Goal: Task Accomplishment & Management: Manage account settings

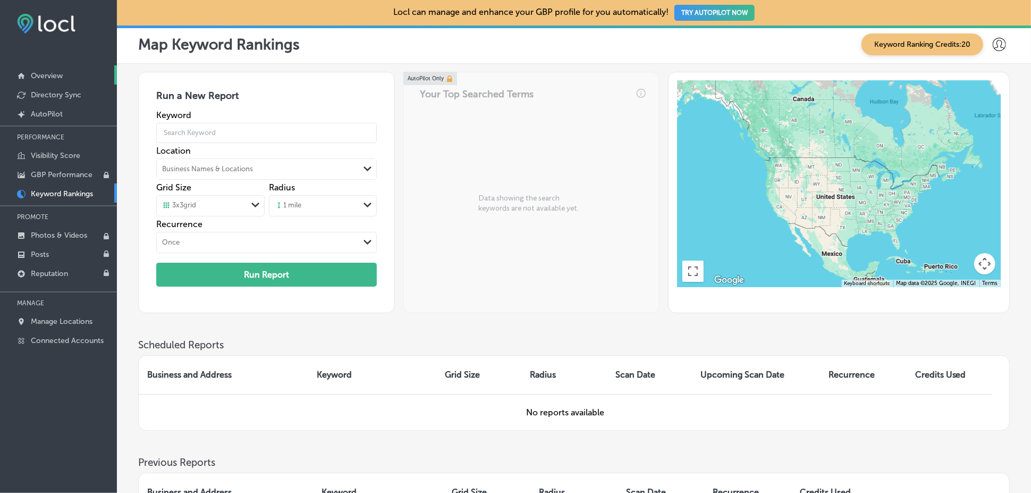
click at [60, 78] on p "Overview" at bounding box center [47, 75] width 32 height 9
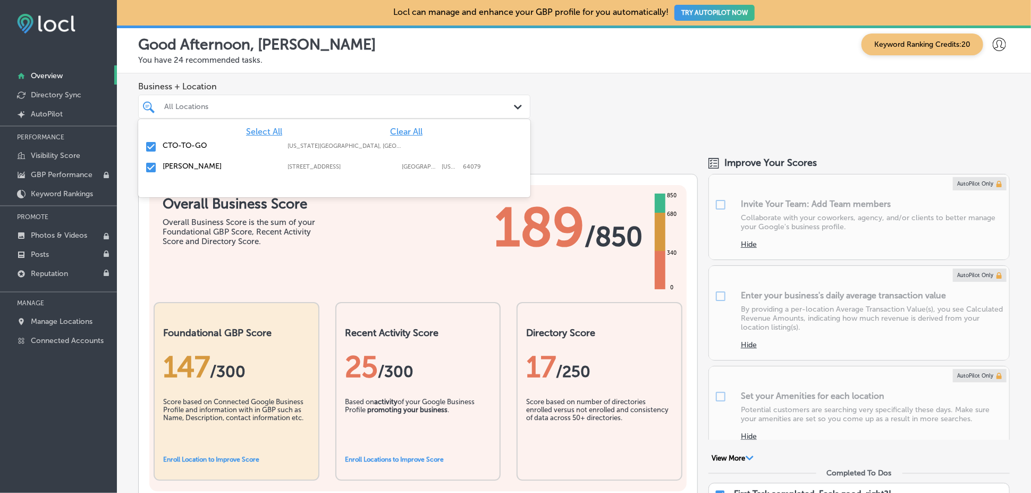
click at [351, 111] on div "All Locations" at bounding box center [339, 106] width 351 height 9
click at [534, 114] on div "Business + Location option focused, 2 of 3. 3 results available. Use Up and Dow…" at bounding box center [574, 108] width 914 height 70
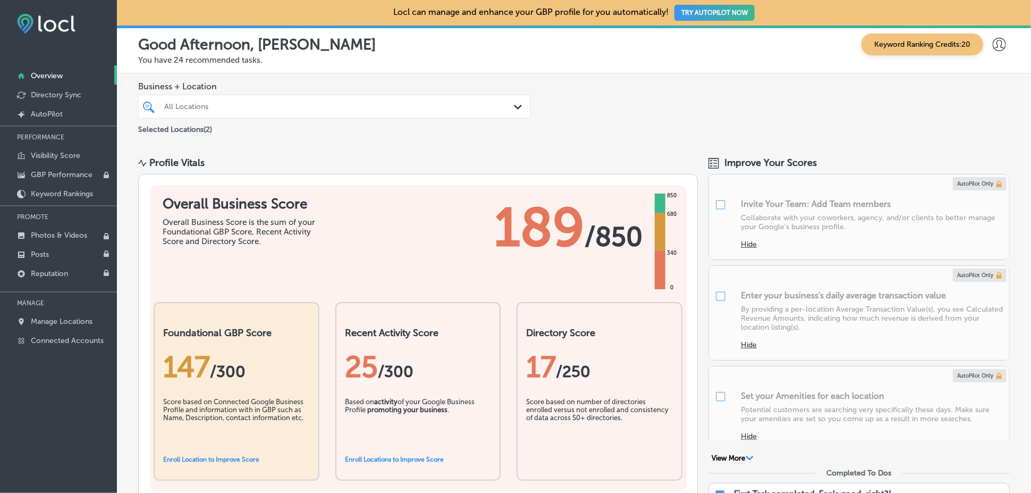
click at [514, 107] on icon "Path Created with Sketch." at bounding box center [518, 107] width 8 height 5
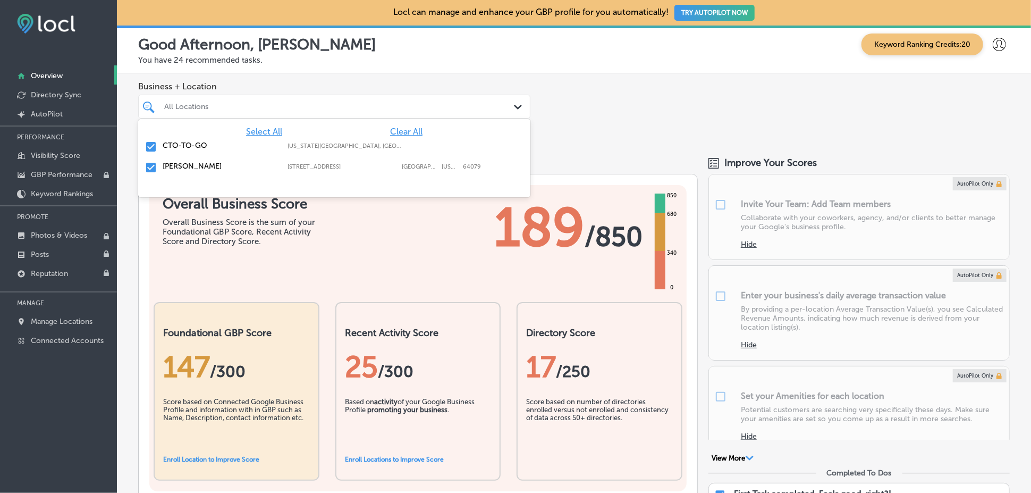
click at [586, 91] on div "Business + Location option focused, 1 of 3. 3 results available. Use Up and Dow…" at bounding box center [574, 108] width 914 height 70
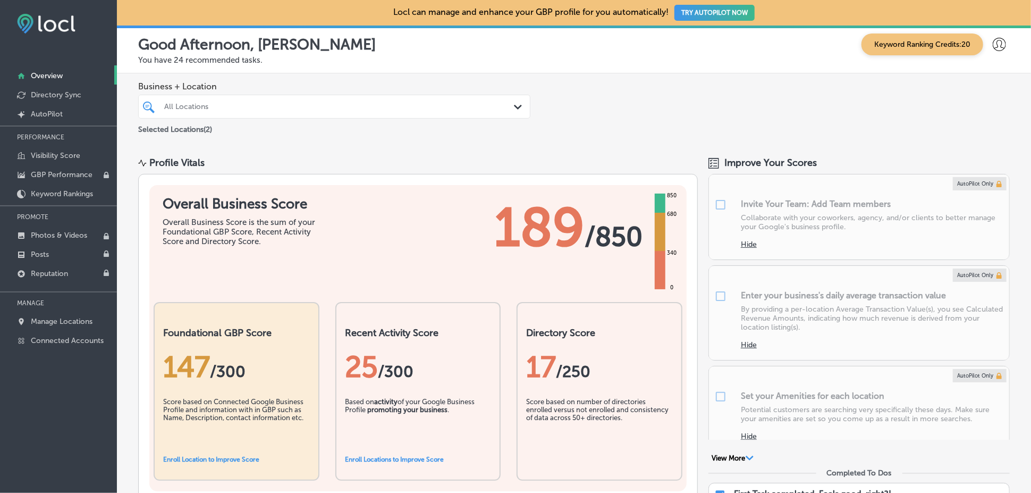
click at [993, 43] on icon at bounding box center [999, 44] width 13 height 13
click at [984, 84] on p "My Account" at bounding box center [984, 83] width 48 height 13
select select "US"
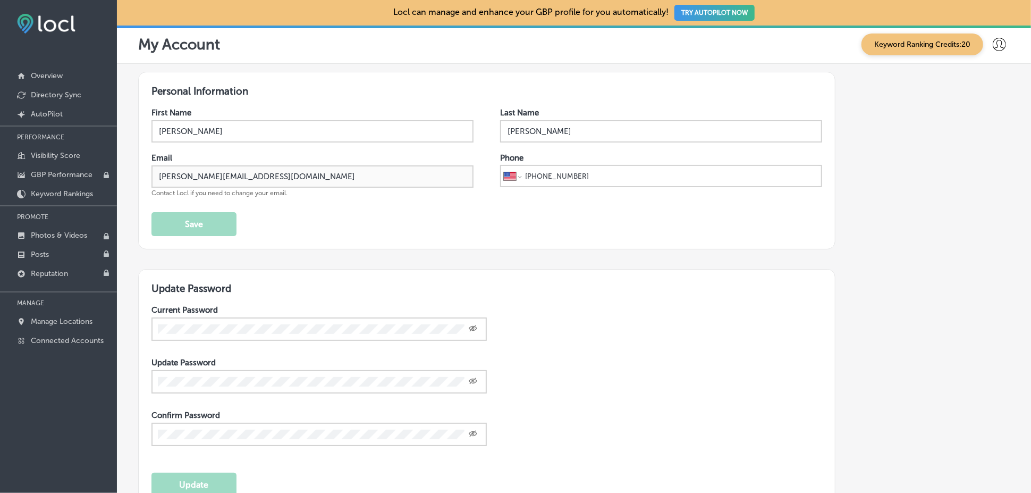
click at [38, 72] on p "Overview" at bounding box center [47, 75] width 32 height 9
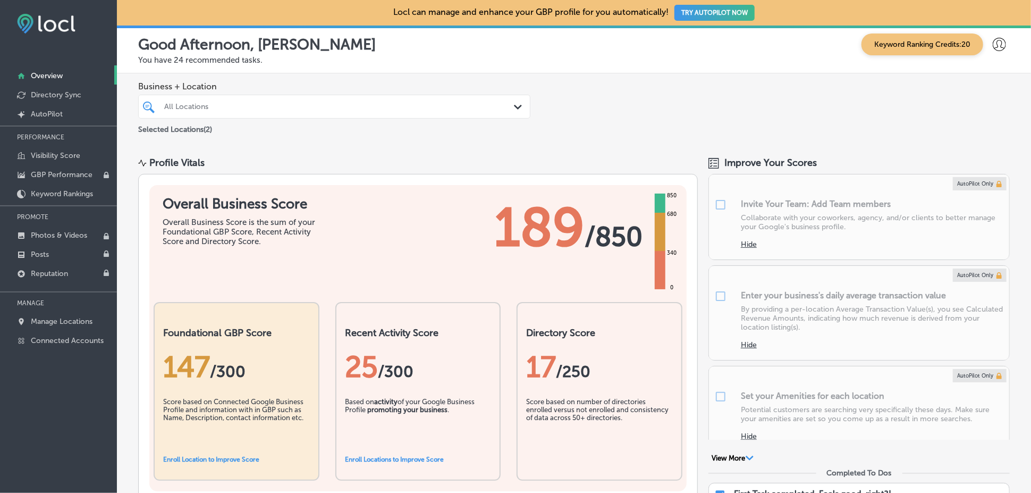
click at [40, 21] on img at bounding box center [46, 24] width 58 height 20
click at [20, 30] on img at bounding box center [46, 24] width 58 height 20
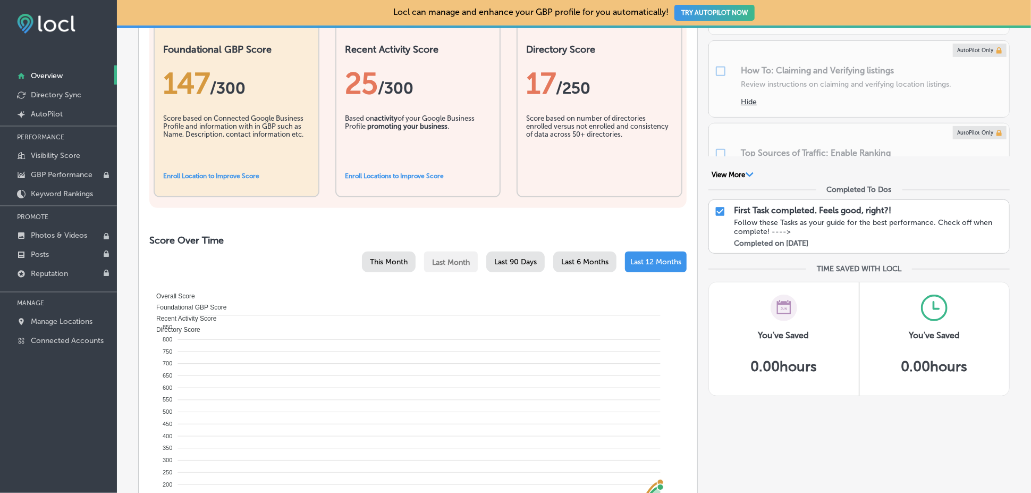
scroll to position [141, 0]
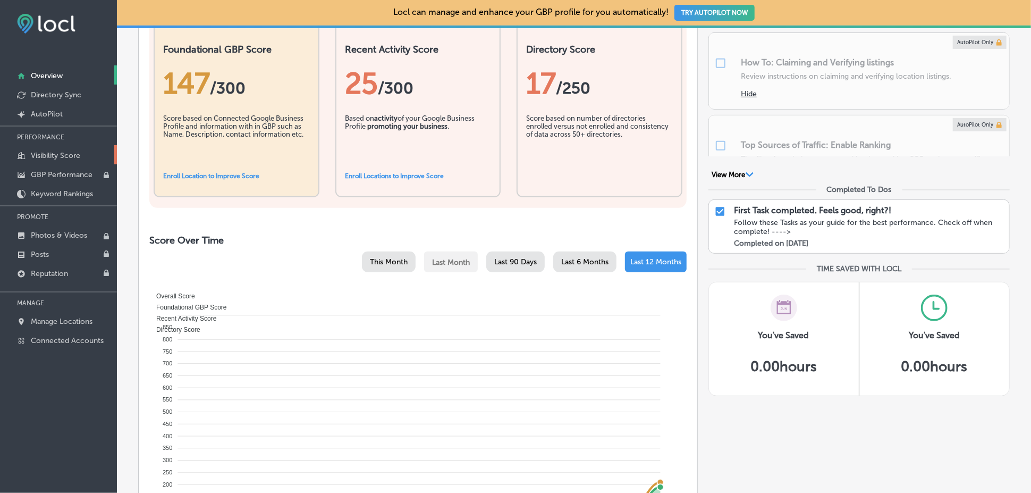
click at [45, 157] on p "Visibility Score" at bounding box center [55, 155] width 49 height 9
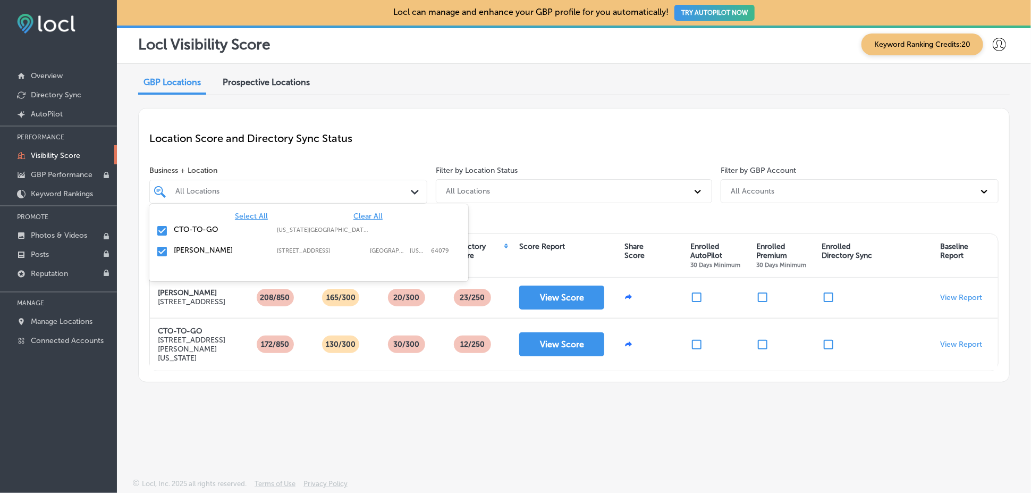
click at [282, 193] on div "All Locations" at bounding box center [293, 191] width 236 height 9
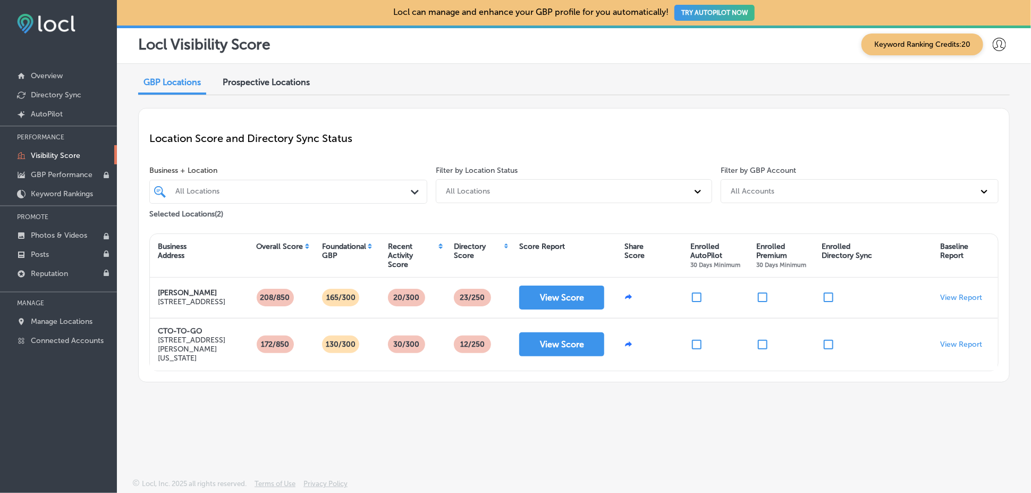
click at [282, 193] on div "All Locations" at bounding box center [293, 191] width 236 height 9
click at [280, 78] on span "Prospective Locations" at bounding box center [266, 82] width 87 height 10
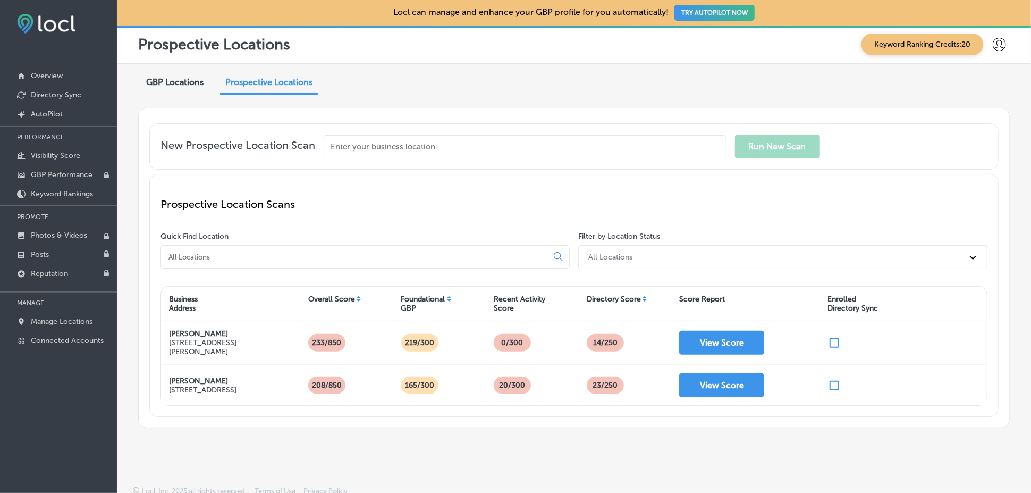
click at [393, 143] on input "text" at bounding box center [525, 146] width 403 height 23
click at [555, 139] on input "text" at bounding box center [525, 146] width 403 height 23
click at [158, 80] on span "GBP Locations" at bounding box center [174, 82] width 57 height 10
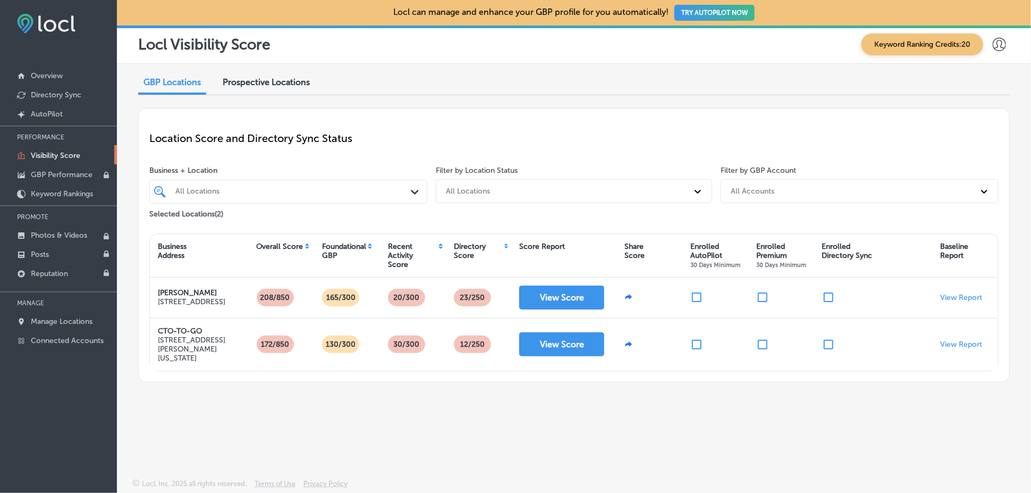
click at [246, 82] on span "Prospective Locations" at bounding box center [266, 82] width 87 height 10
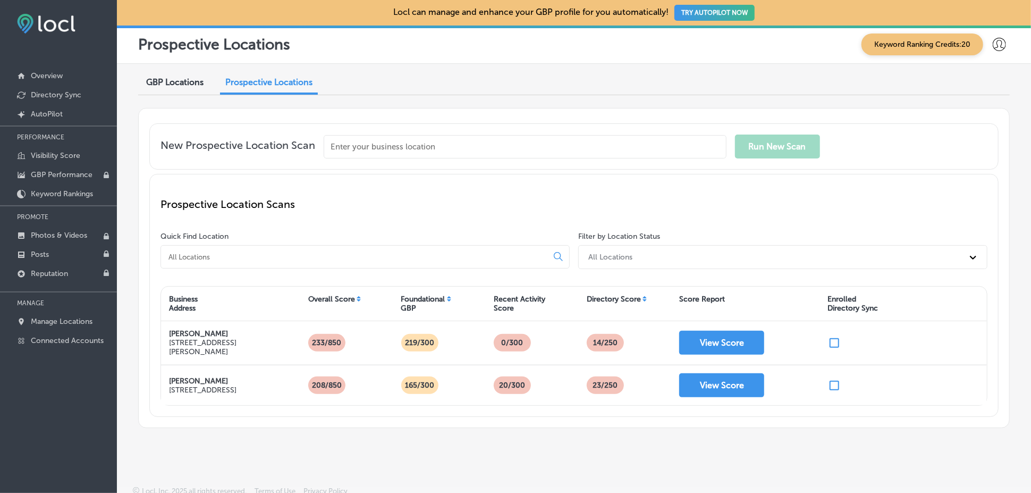
click at [616, 147] on input "text" at bounding box center [525, 146] width 403 height 23
click at [618, 146] on input "text" at bounding box center [525, 146] width 403 height 23
click at [205, 83] on div "GBP Locations" at bounding box center [174, 83] width 73 height 23
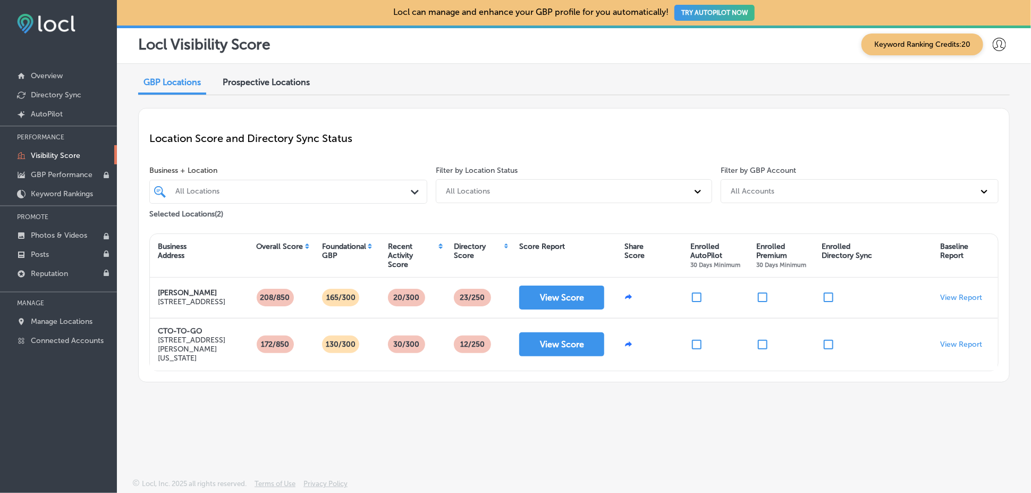
click at [264, 88] on div "Prospective Locations" at bounding box center [266, 83] width 103 height 23
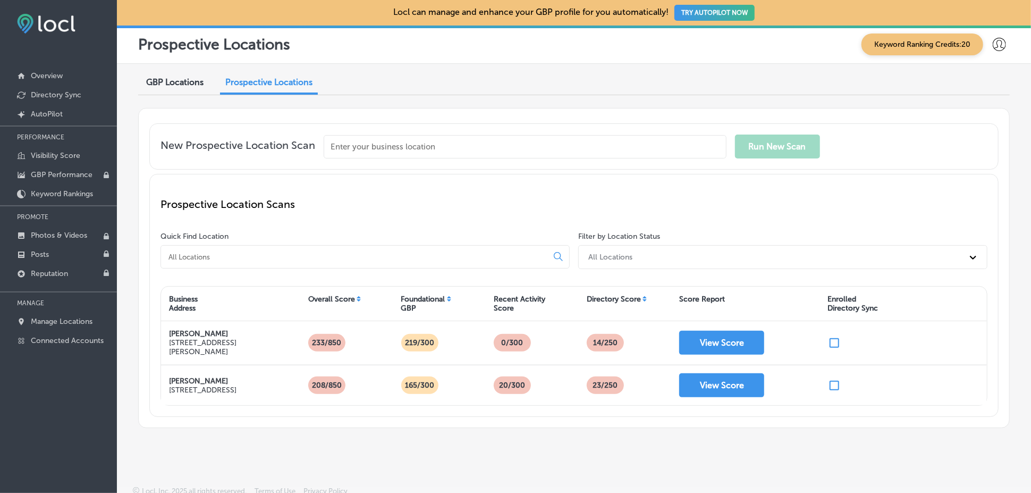
click at [329, 270] on div "Quick Find Location" at bounding box center [366, 252] width 413 height 41
click at [332, 258] on input at bounding box center [356, 257] width 378 height 10
click at [365, 137] on input "text" at bounding box center [525, 146] width 403 height 23
click at [366, 153] on input "text" at bounding box center [525, 146] width 403 height 23
click at [394, 148] on input "text" at bounding box center [525, 146] width 403 height 23
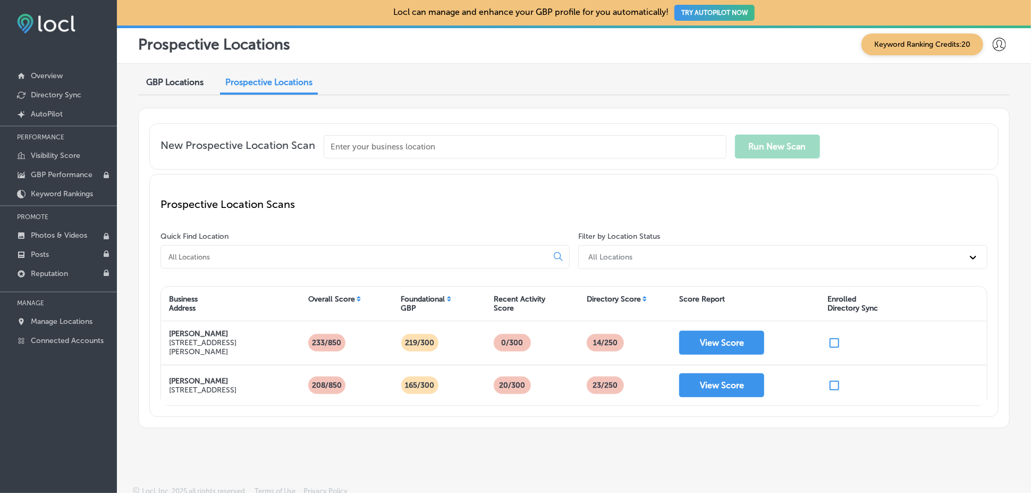
click at [676, 141] on input "text" at bounding box center [525, 146] width 403 height 23
click at [392, 146] on input "text" at bounding box center [525, 146] width 403 height 23
paste input "246 Main Street, Platte City MO 64079, US"
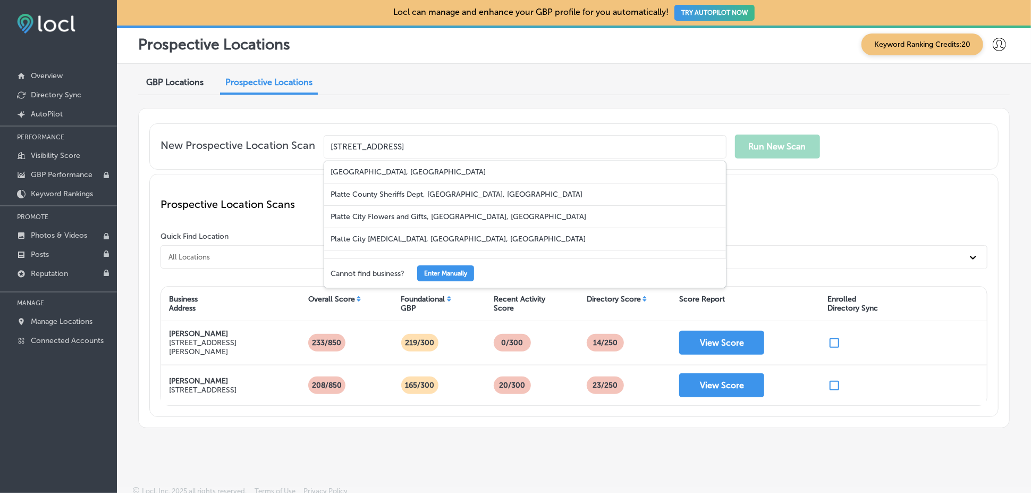
drag, startPoint x: 593, startPoint y: 144, endPoint x: 258, endPoint y: 135, distance: 334.9
click at [258, 135] on div "New Prospective Location Scan 246 Main Street, Platte City MO 64079, US Main St…" at bounding box center [573, 146] width 827 height 24
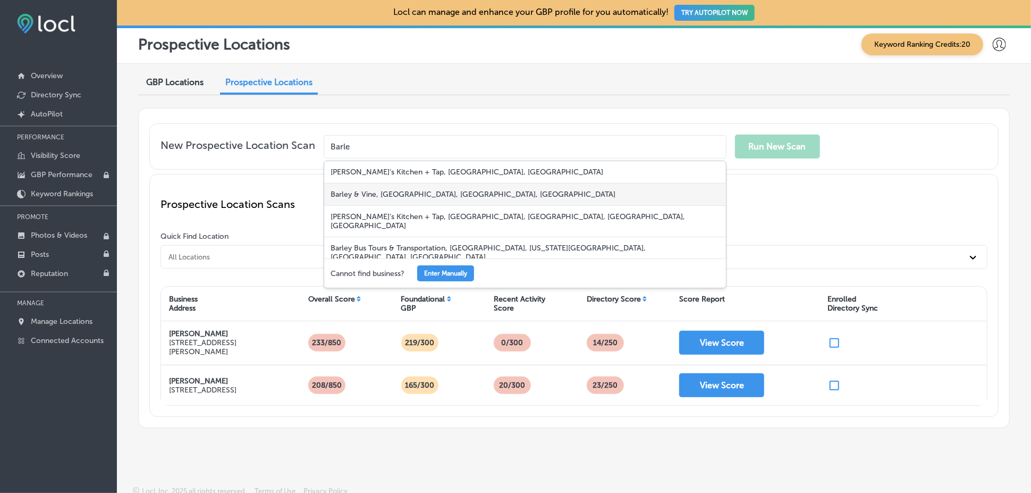
click at [343, 194] on div "Barley & Vine, Main Street, Platte City, MO, USA" at bounding box center [525, 194] width 402 height 22
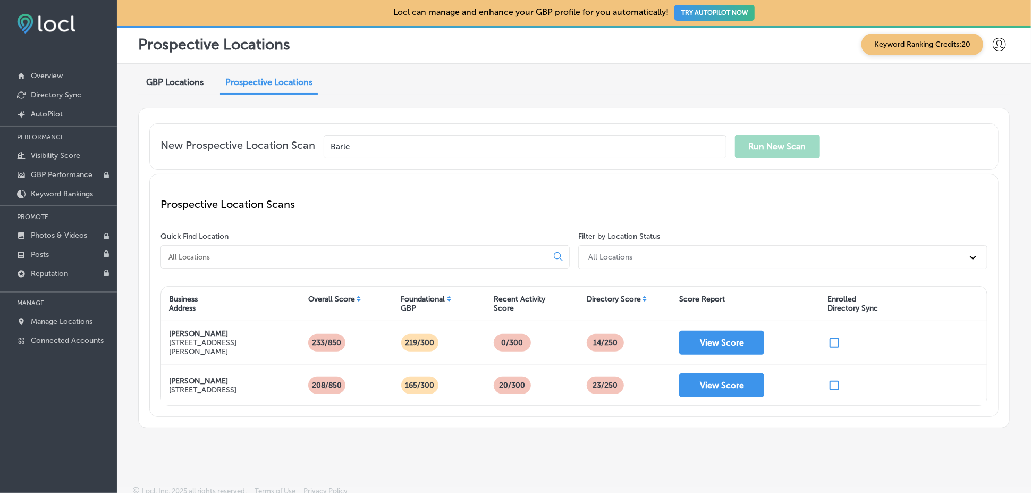
type input "Barley & Vine, Main Street, Platte City, MO, USA"
click at [780, 134] on button "Run New Scan" at bounding box center [777, 146] width 85 height 24
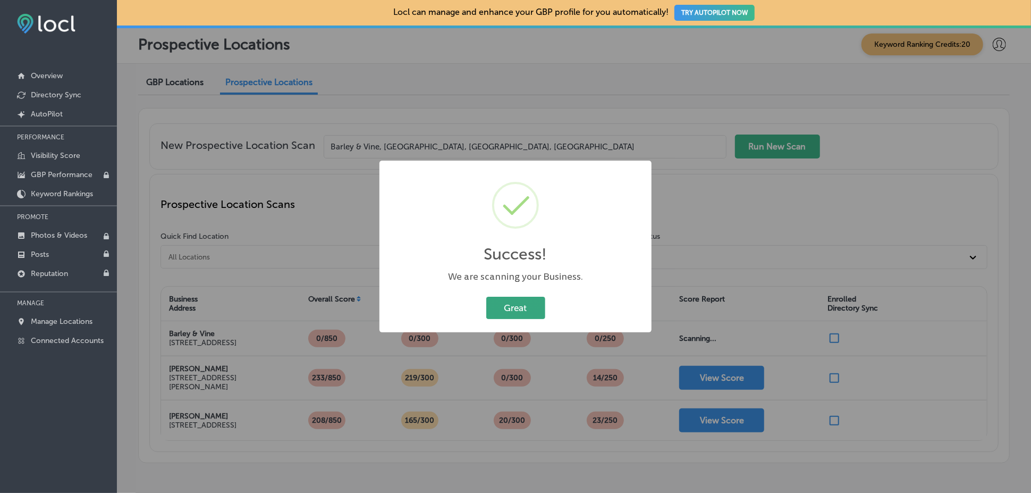
click at [512, 310] on button "Great" at bounding box center [515, 308] width 59 height 22
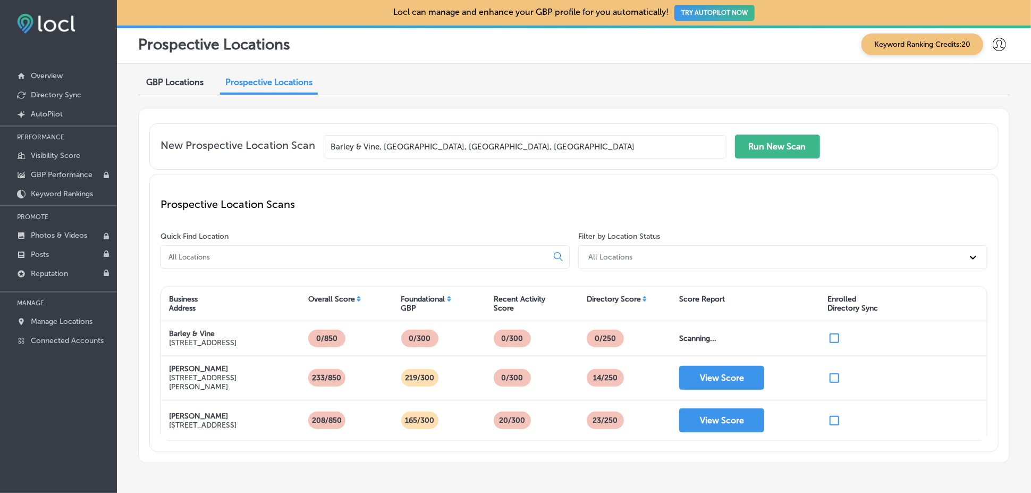
scroll to position [46, 0]
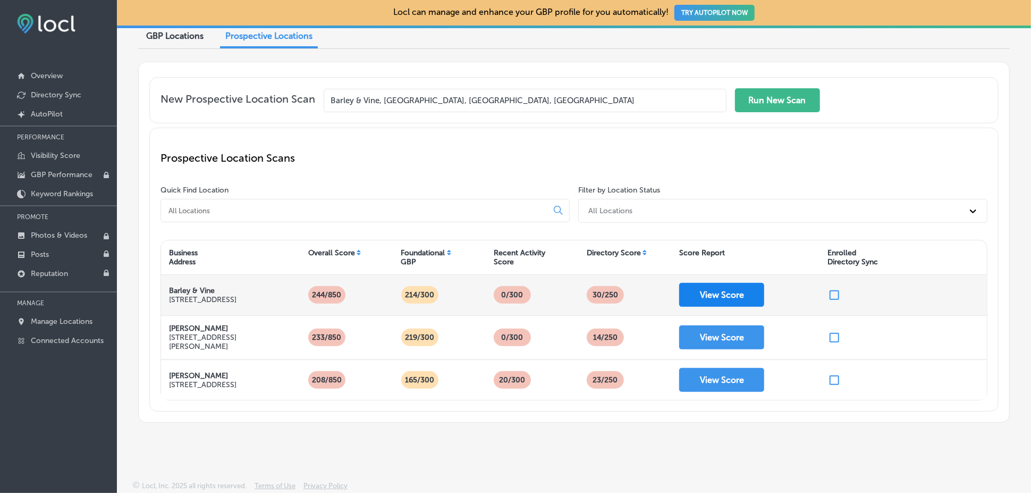
click at [718, 302] on button "View Score" at bounding box center [721, 295] width 85 height 24
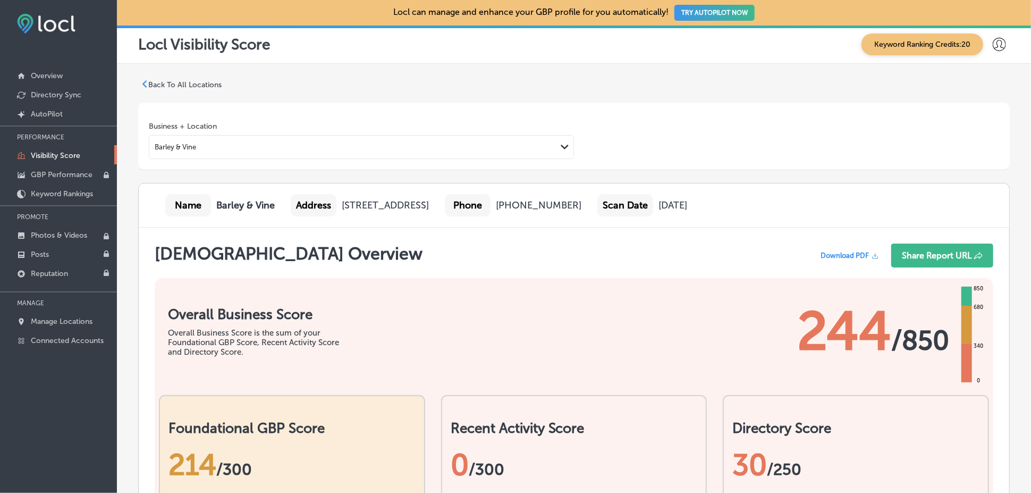
click at [541, 140] on div "Barley & Vine" at bounding box center [352, 147] width 407 height 14
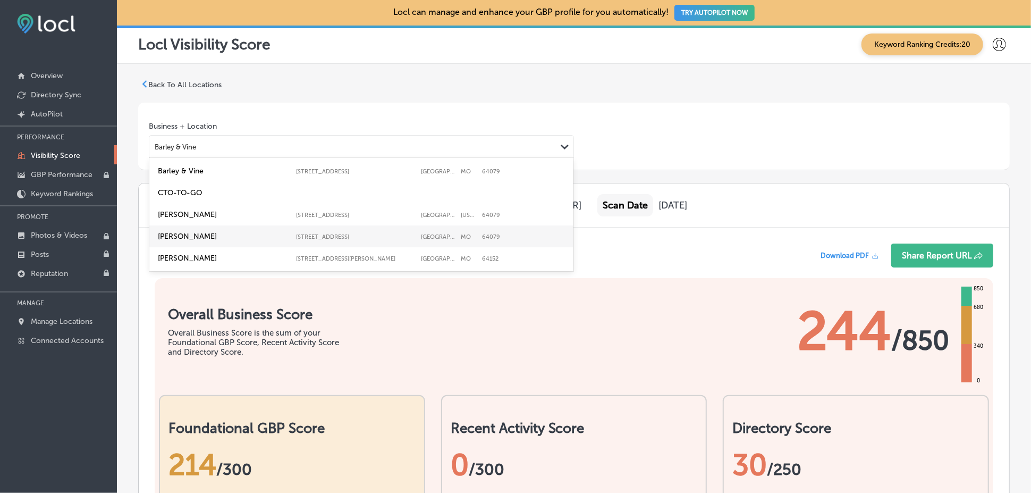
click at [723, 126] on div "Business + Location option Fetterman's focused, 4 of 5. 5 results available. Us…" at bounding box center [574, 140] width 850 height 37
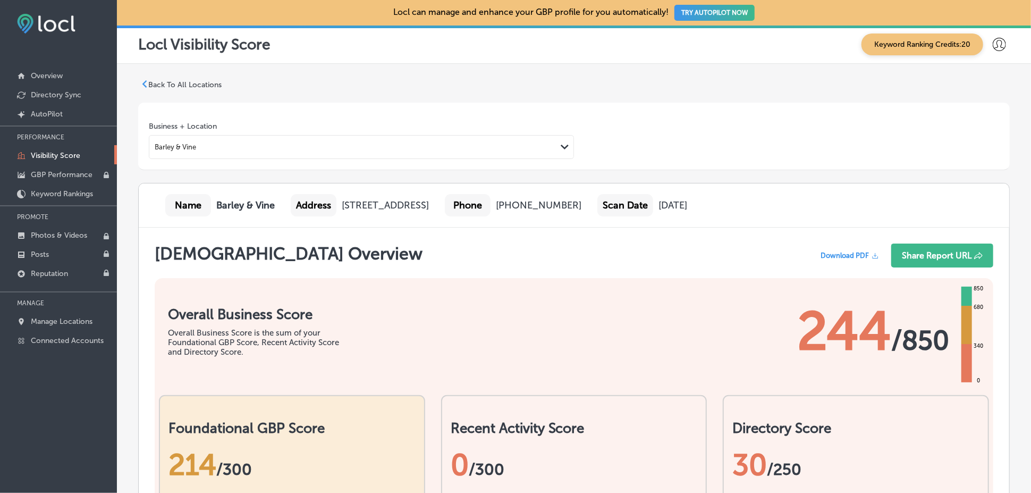
click at [831, 255] on span "Download PDF" at bounding box center [845, 255] width 48 height 8
click at [163, 87] on p "Back To All Locations" at bounding box center [184, 84] width 73 height 9
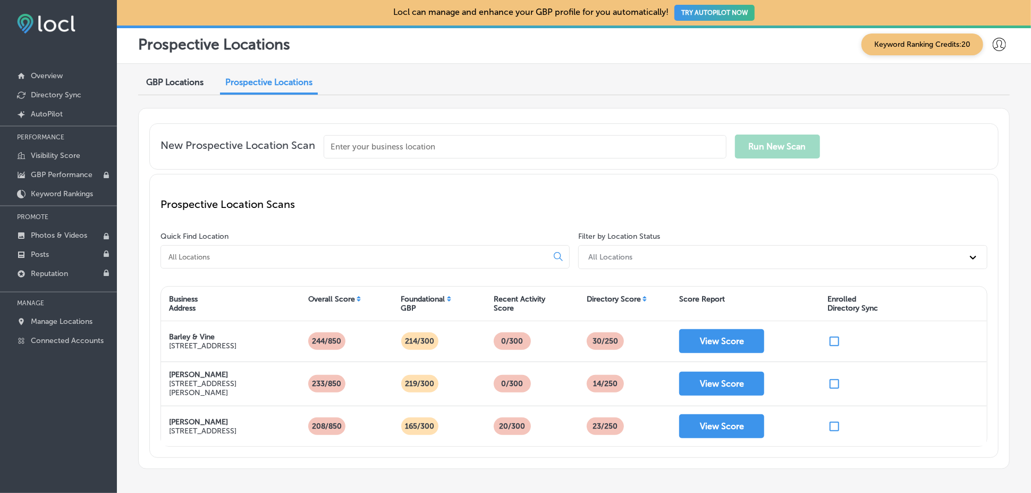
click at [200, 78] on span "GBP Locations" at bounding box center [174, 82] width 57 height 10
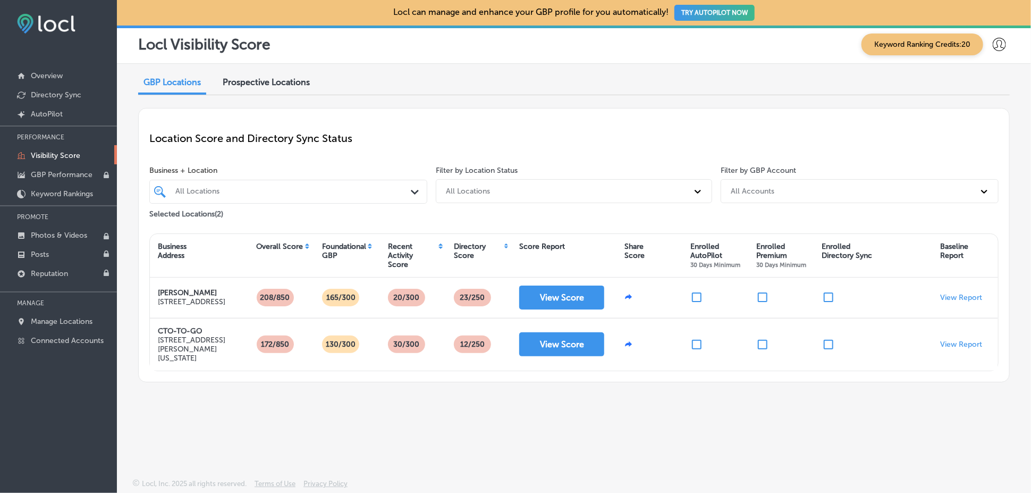
click at [290, 82] on span "Prospective Locations" at bounding box center [266, 82] width 87 height 10
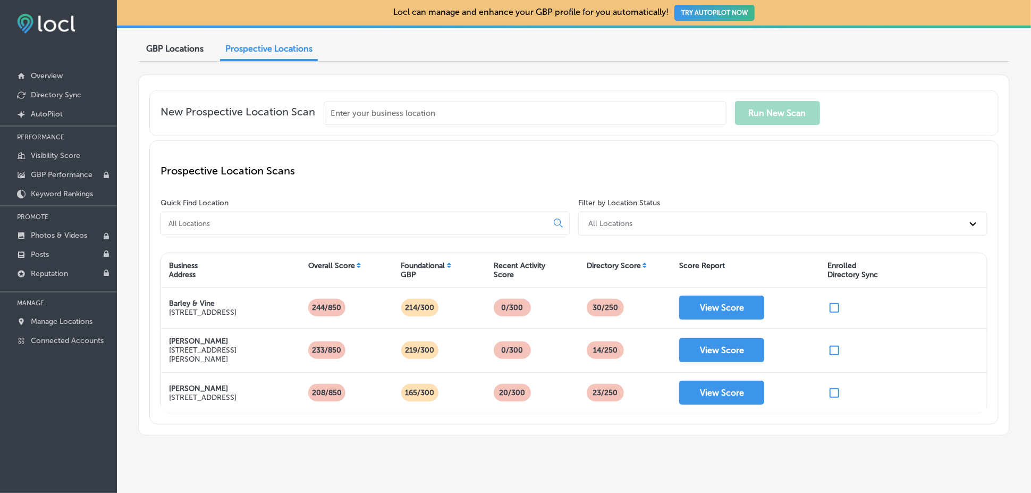
scroll to position [52, 0]
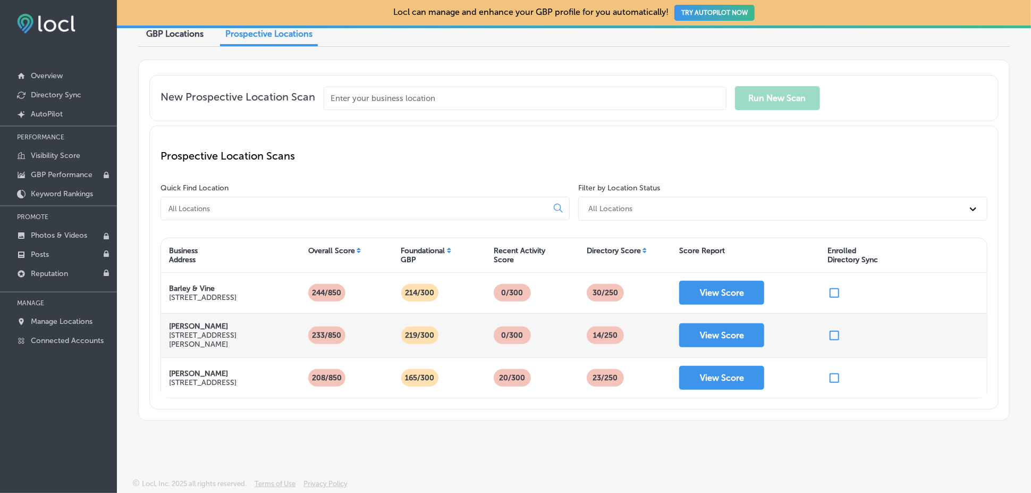
click at [193, 323] on strong "[PERSON_NAME]" at bounding box center [198, 326] width 59 height 9
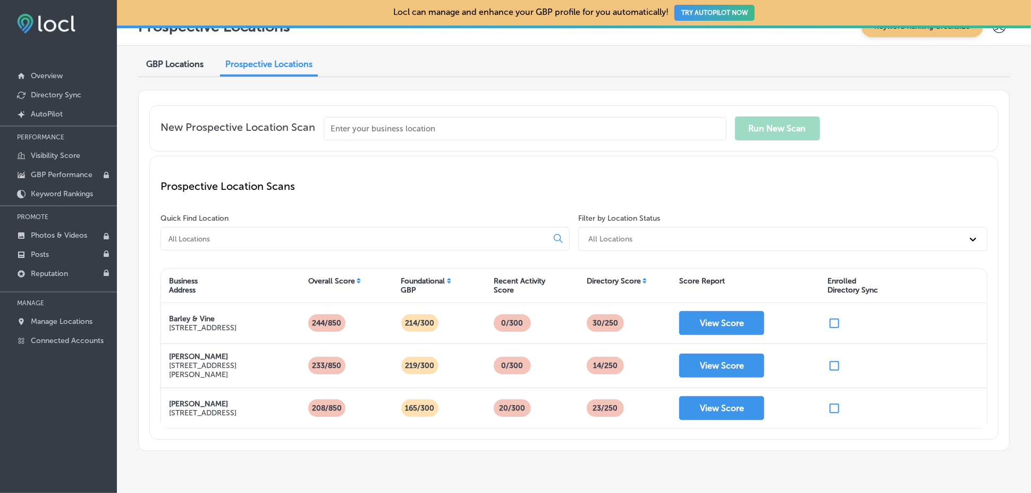
scroll to position [0, 0]
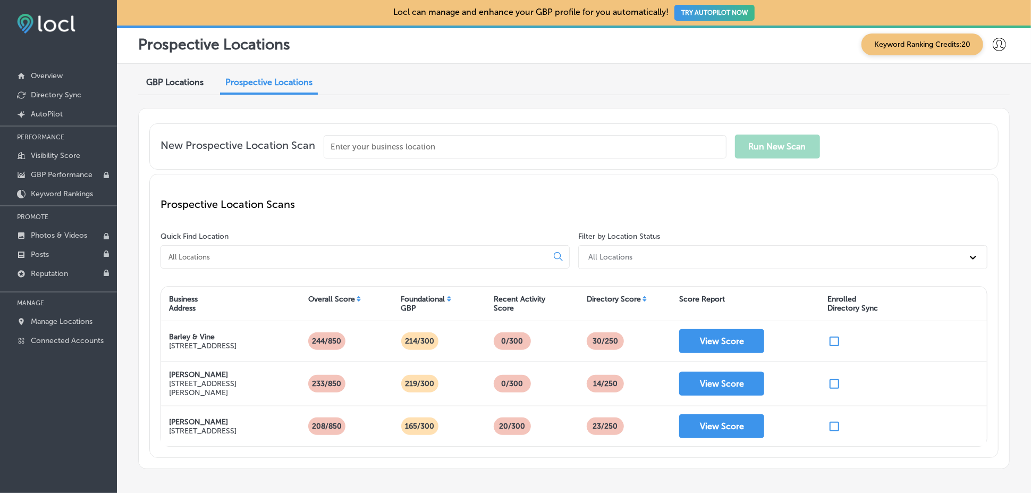
click at [181, 83] on span "GBP Locations" at bounding box center [174, 82] width 57 height 10
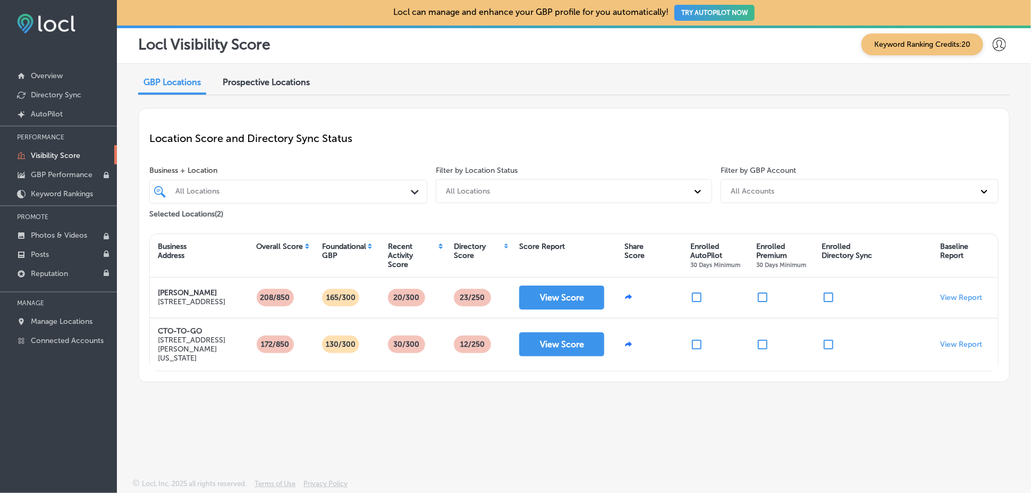
click at [826, 193] on div "All Accounts" at bounding box center [849, 191] width 249 height 18
click at [796, 234] on div "brian-martin@consult-to-go.com" at bounding box center [860, 236] width 278 height 18
click at [45, 94] on p "Directory Sync" at bounding box center [56, 94] width 50 height 9
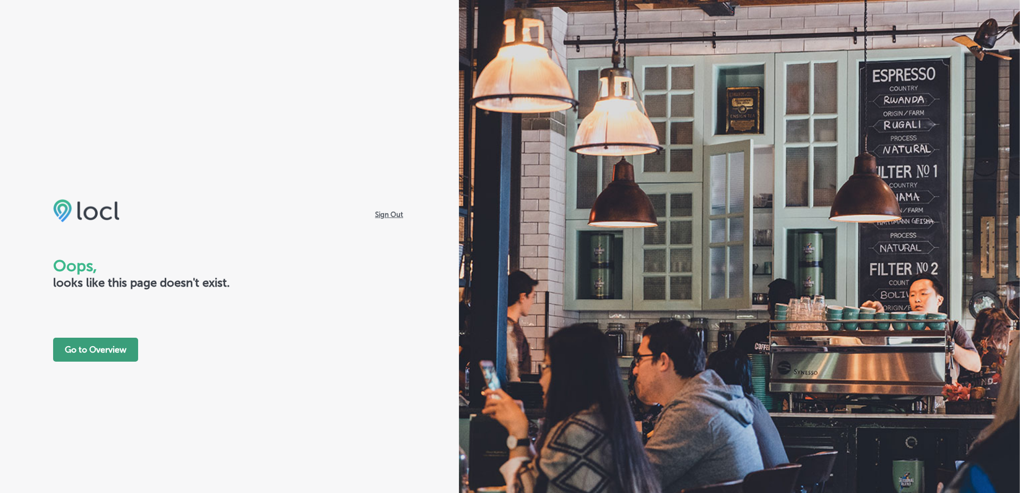
click at [106, 348] on button "Go to Overview" at bounding box center [95, 349] width 85 height 24
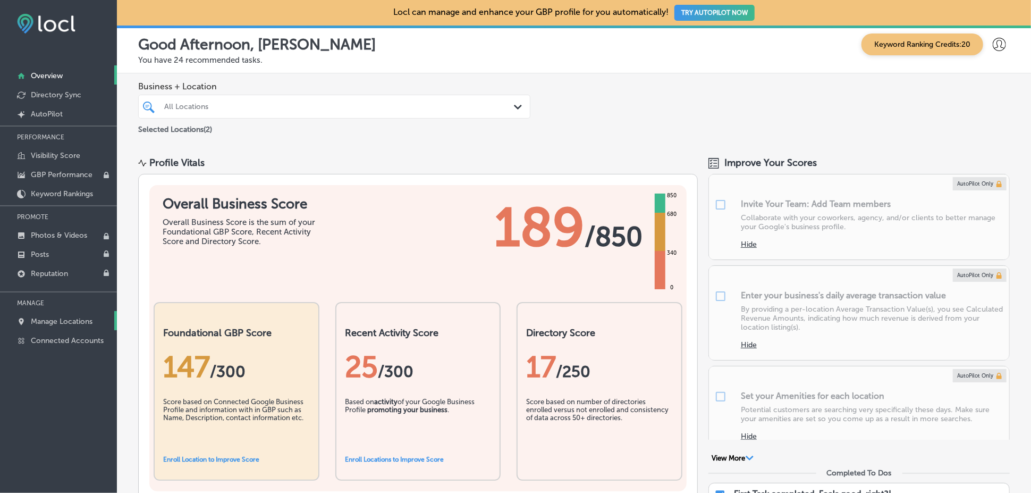
click at [47, 317] on link "Manage Locations" at bounding box center [58, 320] width 117 height 19
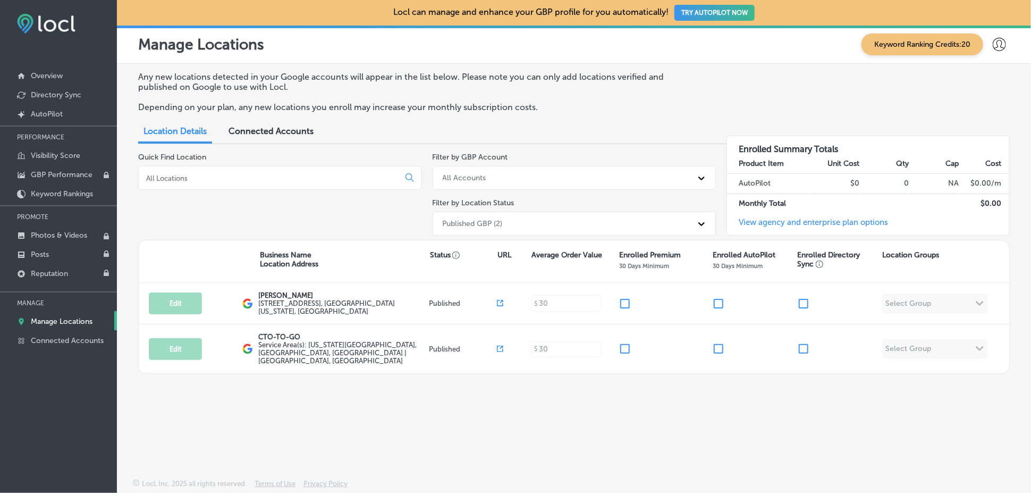
click at [285, 126] on span "Connected Accounts" at bounding box center [271, 131] width 85 height 10
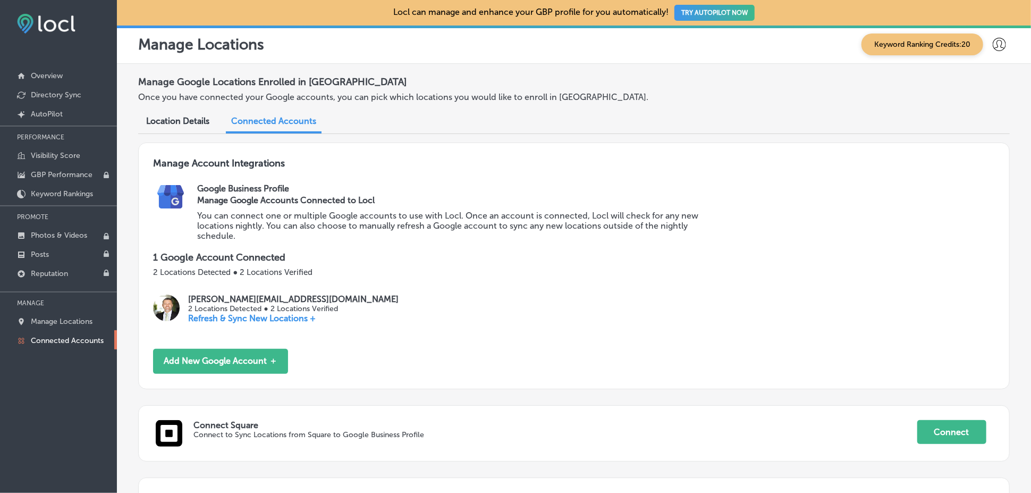
click at [201, 319] on p "Refresh & Sync New Locations +" at bounding box center [293, 318] width 210 height 10
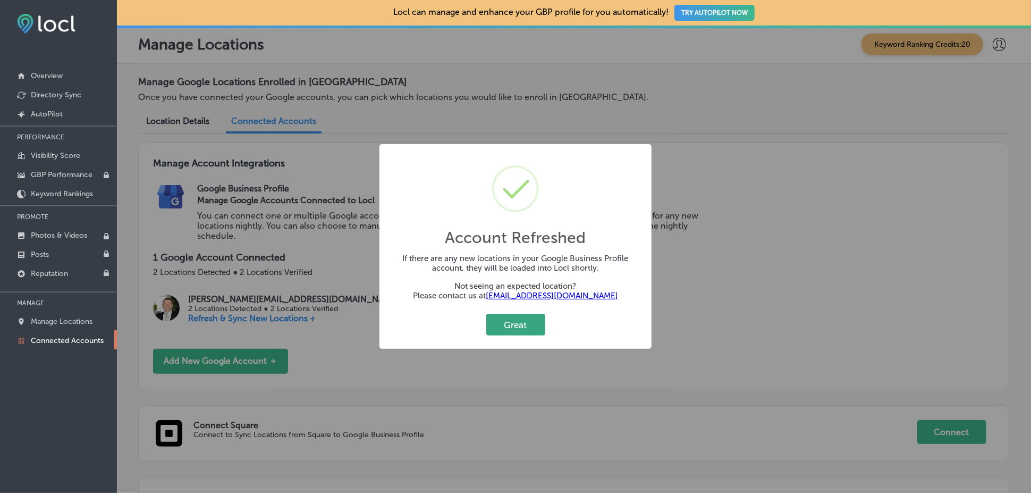
click at [517, 324] on button "Great" at bounding box center [515, 325] width 59 height 22
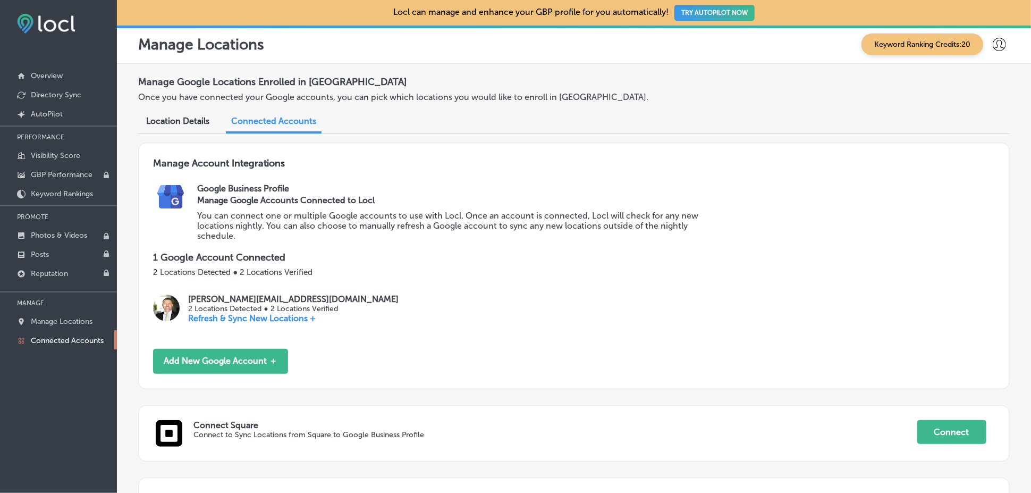
click at [260, 319] on p "Refresh & Sync New Locations +" at bounding box center [293, 318] width 210 height 10
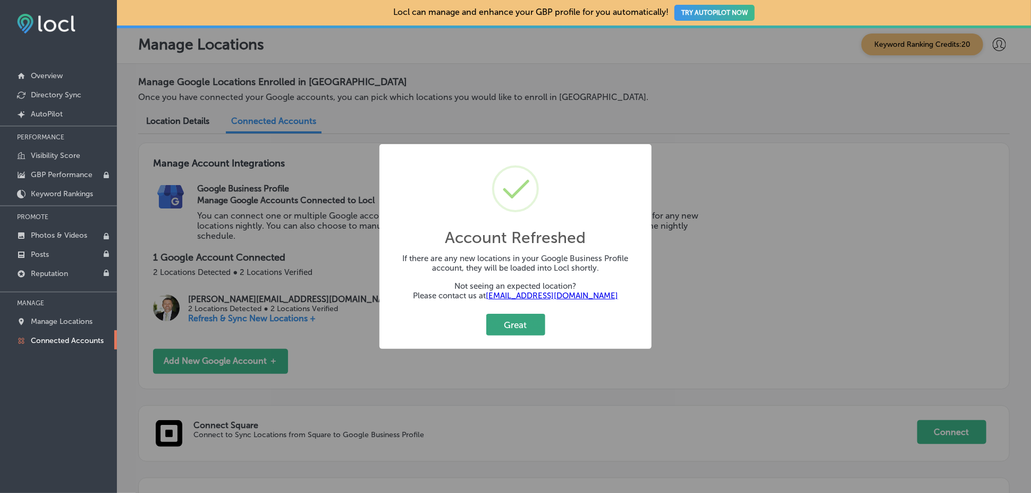
click at [526, 327] on button "Great" at bounding box center [515, 325] width 59 height 22
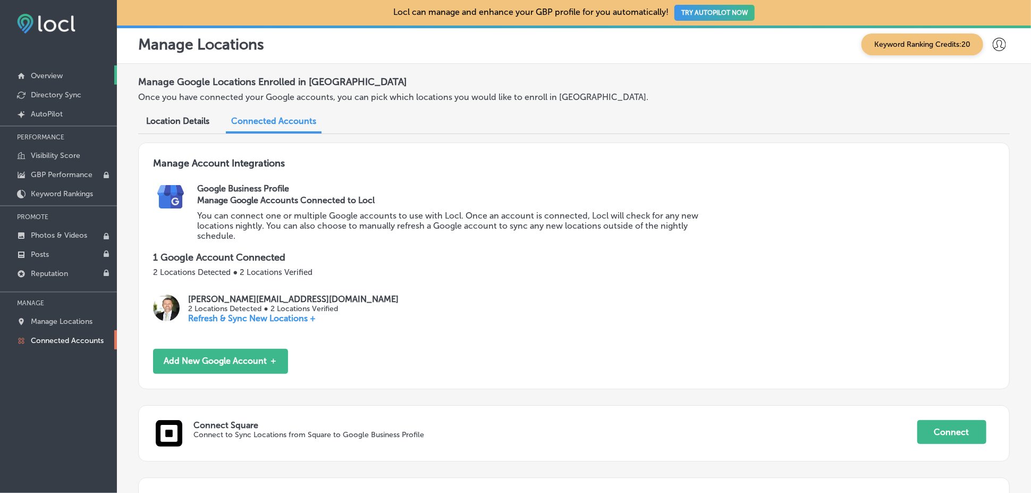
click at [68, 72] on link "Overview" at bounding box center [58, 74] width 117 height 19
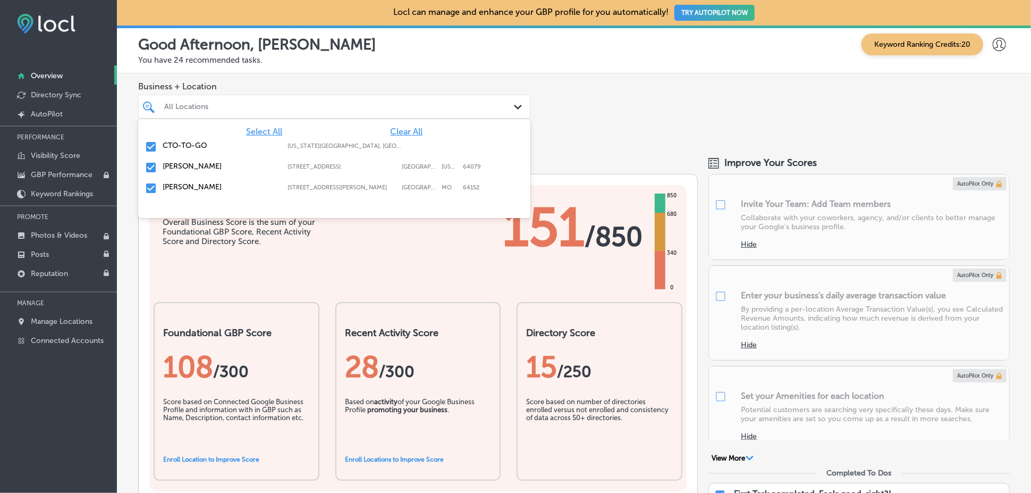
click at [229, 113] on div at bounding box center [317, 106] width 308 height 14
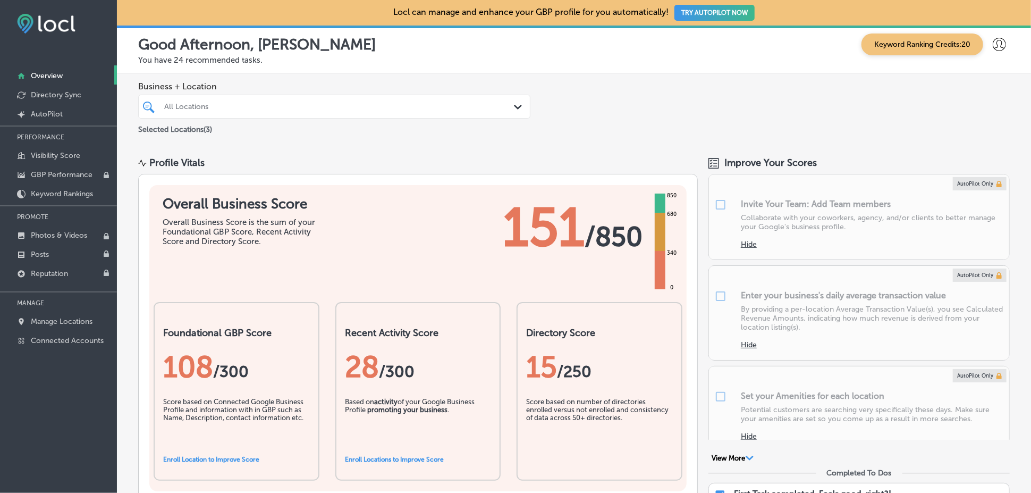
click at [611, 106] on div "Business + Location All Locations Path Created with Sketch. Selected Locations …" at bounding box center [574, 108] width 914 height 70
click at [73, 154] on p "Visibility Score" at bounding box center [55, 155] width 49 height 9
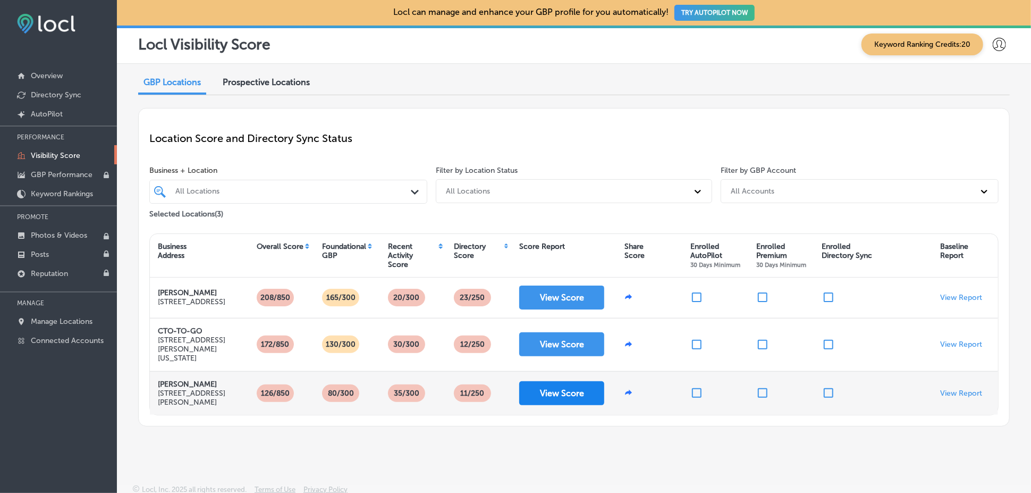
click at [549, 403] on button "View Score" at bounding box center [561, 393] width 85 height 24
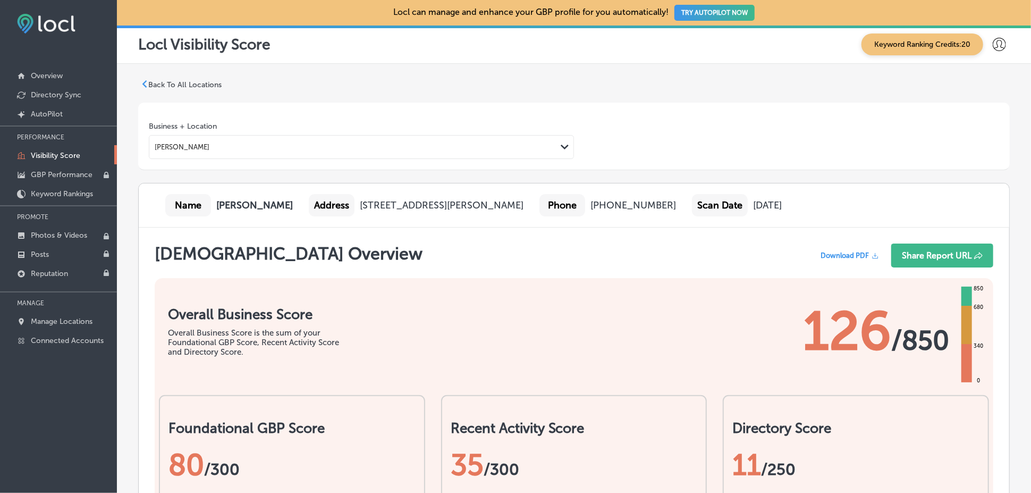
click at [556, 151] on div "Path Created with Sketch." at bounding box center [564, 147] width 17 height 17
click at [147, 85] on icon at bounding box center [144, 83] width 7 height 7
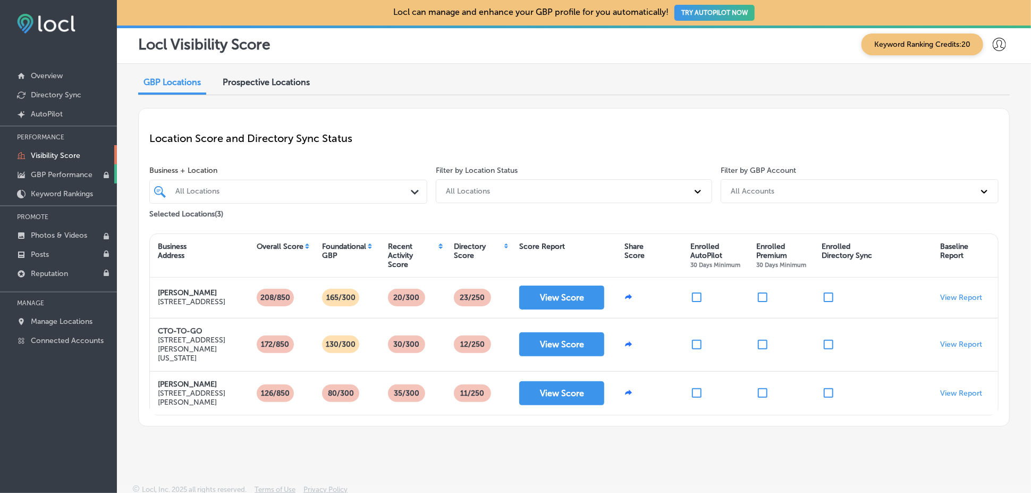
click at [76, 176] on p "GBP Performance" at bounding box center [62, 174] width 62 height 9
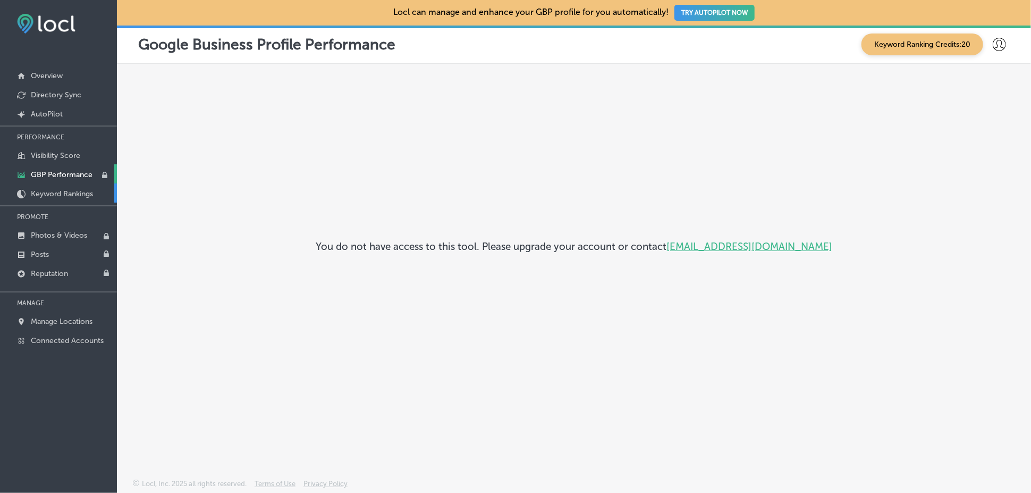
click at [63, 194] on p "Keyword Rankings" at bounding box center [62, 193] width 62 height 9
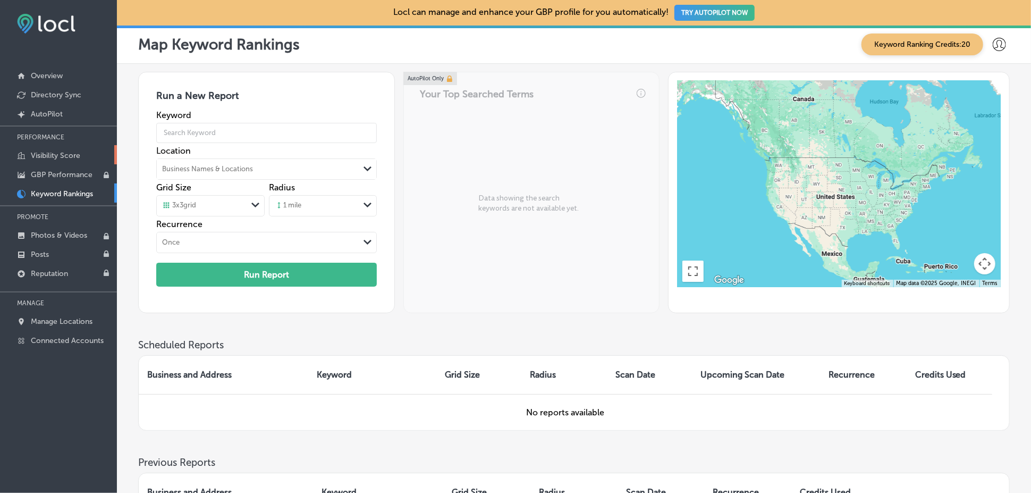
click at [63, 154] on p "Visibility Score" at bounding box center [55, 155] width 49 height 9
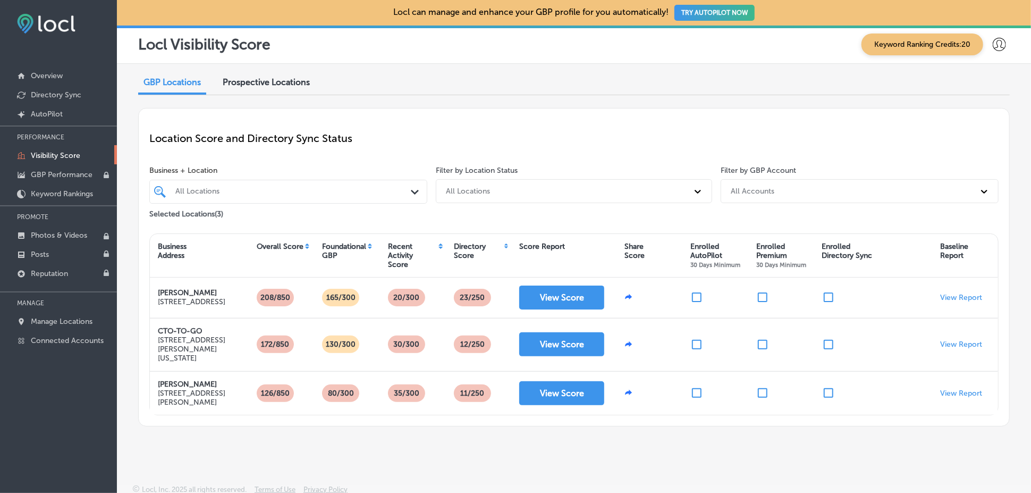
click at [240, 87] on span "Prospective Locations" at bounding box center [266, 82] width 87 height 10
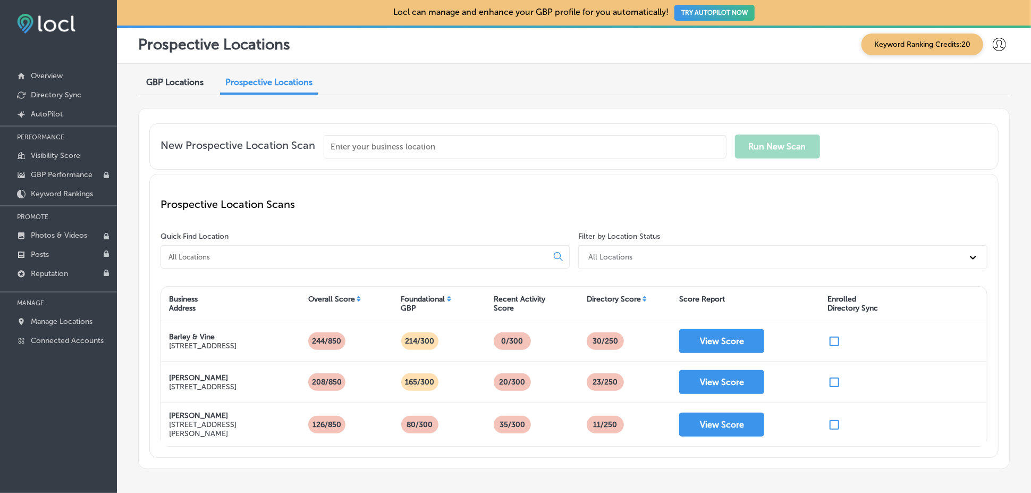
click at [176, 86] on span "GBP Locations" at bounding box center [174, 82] width 57 height 10
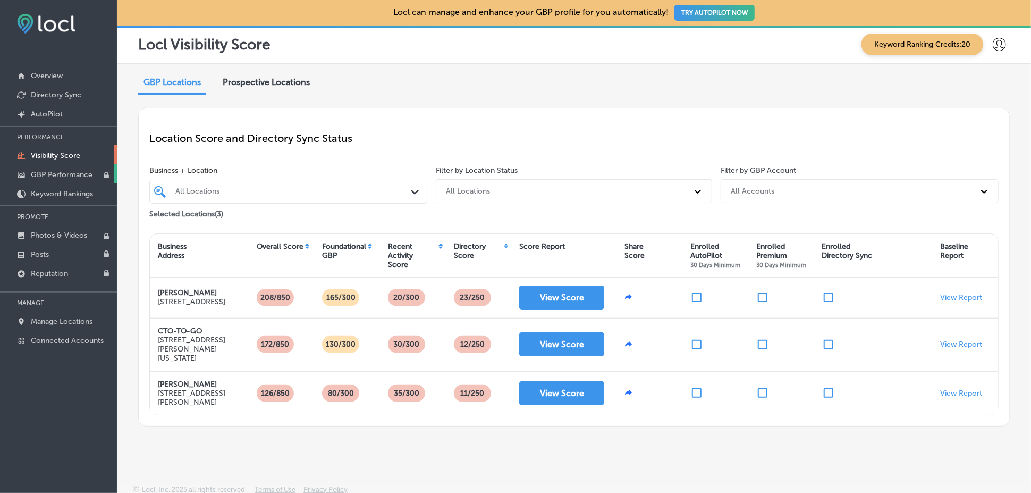
click at [69, 169] on link "GBP Performance" at bounding box center [58, 173] width 117 height 19
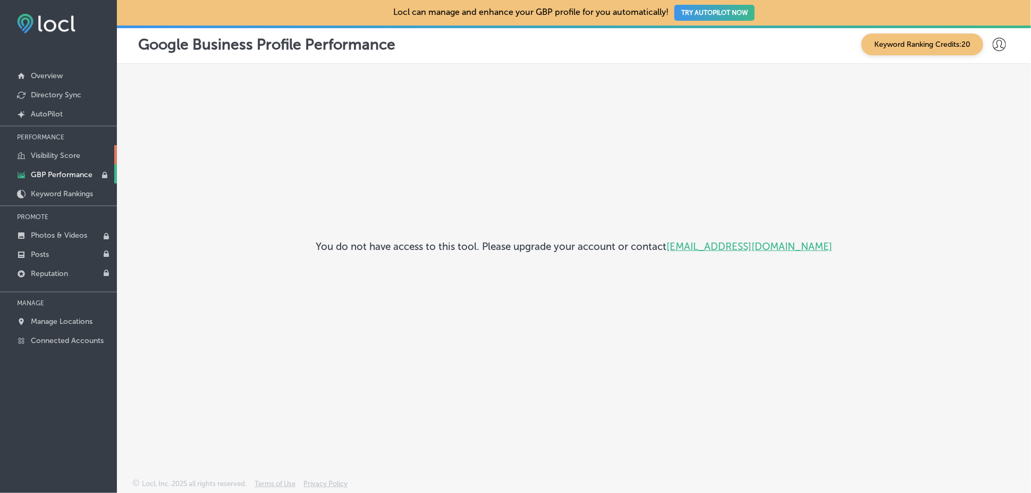
click at [67, 158] on p "Visibility Score" at bounding box center [55, 155] width 49 height 9
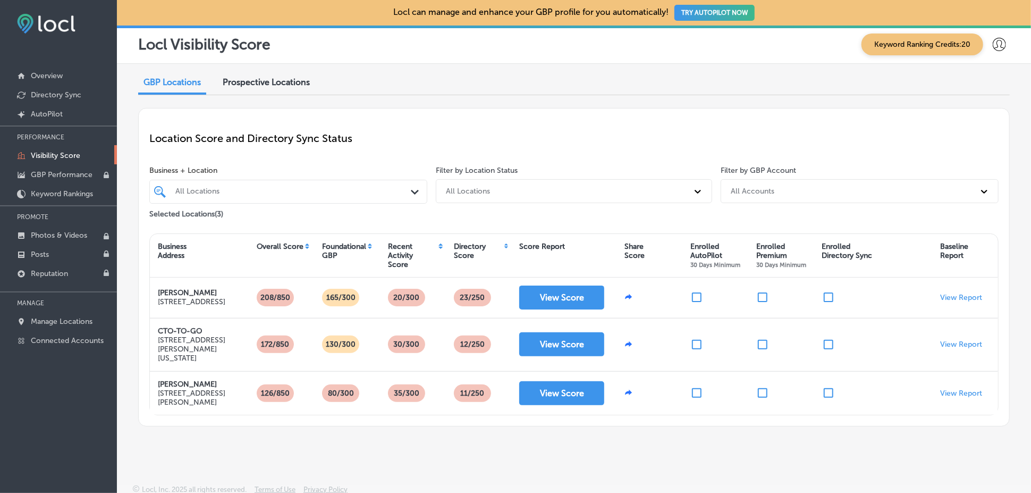
click at [484, 116] on div "Location Score and Directory Sync Status Business + Location All Locations Path…" at bounding box center [574, 267] width 872 height 318
click at [78, 75] on link "Overview" at bounding box center [58, 74] width 117 height 19
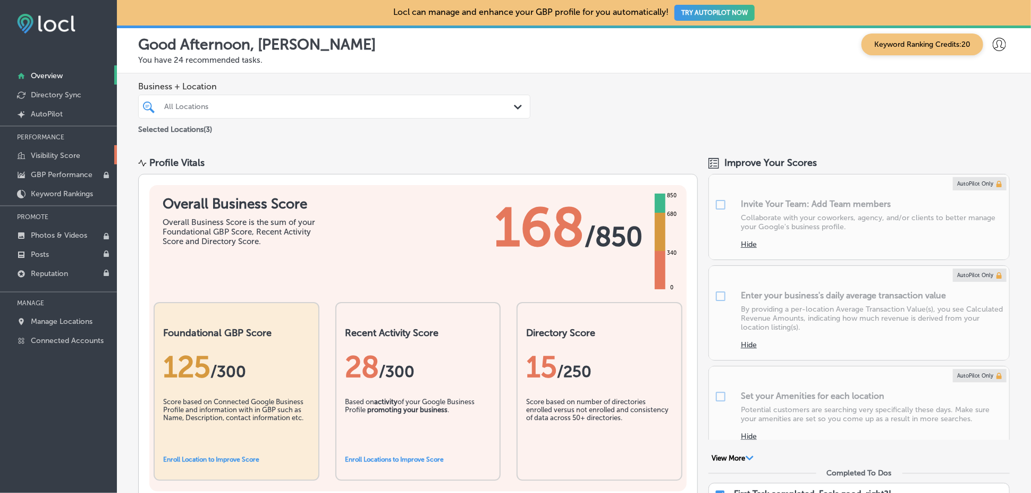
click at [66, 154] on p "Visibility Score" at bounding box center [55, 155] width 49 height 9
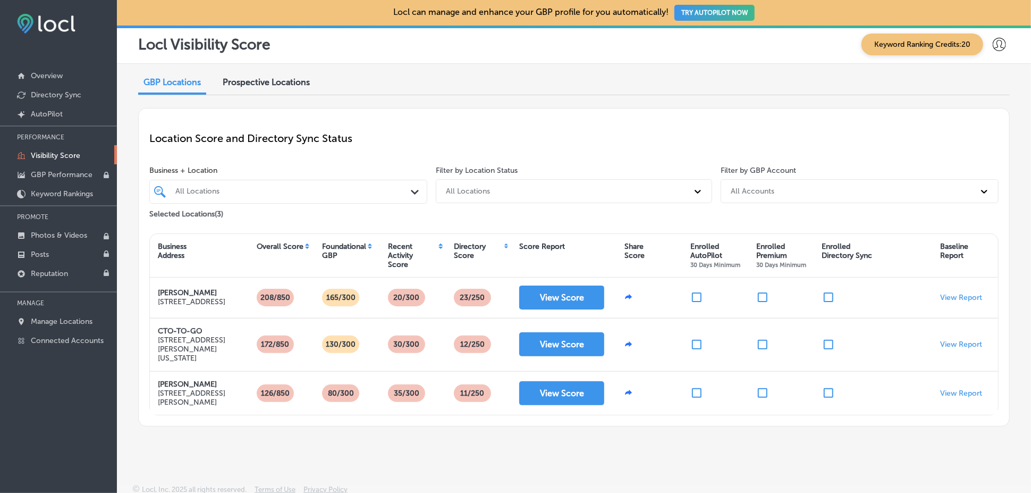
click at [259, 91] on div "Prospective Locations" at bounding box center [266, 83] width 103 height 23
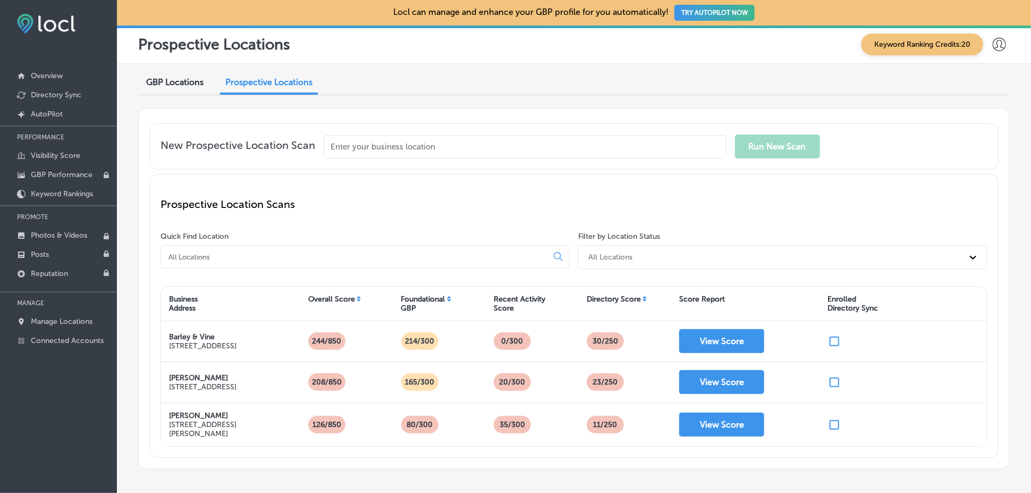
click at [427, 126] on div "New Prospective Location Scan Run New Scan" at bounding box center [573, 146] width 849 height 46
click at [437, 147] on input "text" at bounding box center [525, 146] width 403 height 23
click at [333, 189] on div "Prospective Location Scans" at bounding box center [573, 204] width 827 height 38
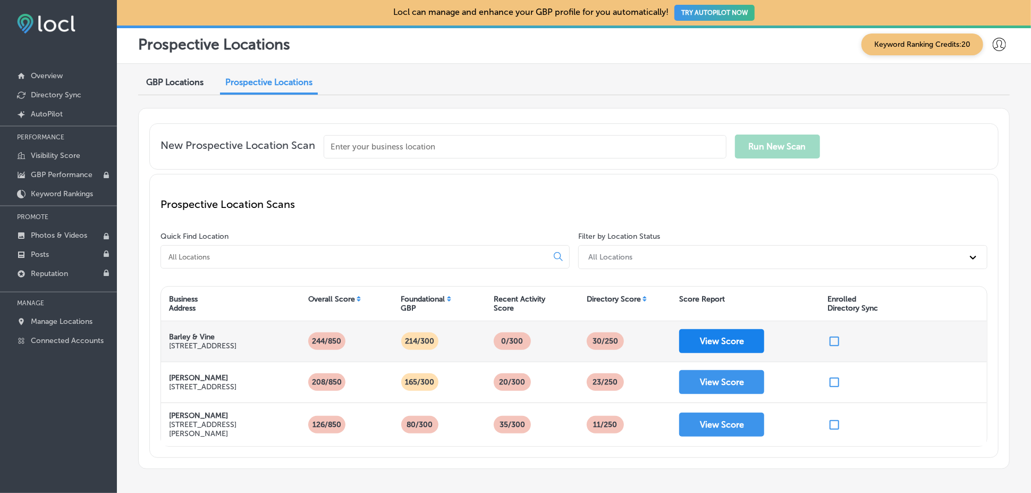
click at [749, 345] on button "View Score" at bounding box center [721, 341] width 85 height 24
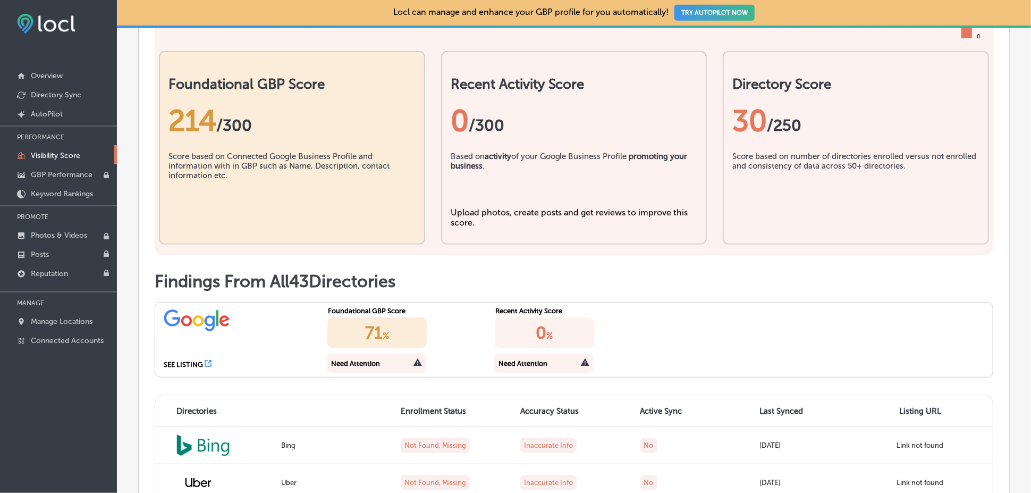
scroll to position [425, 0]
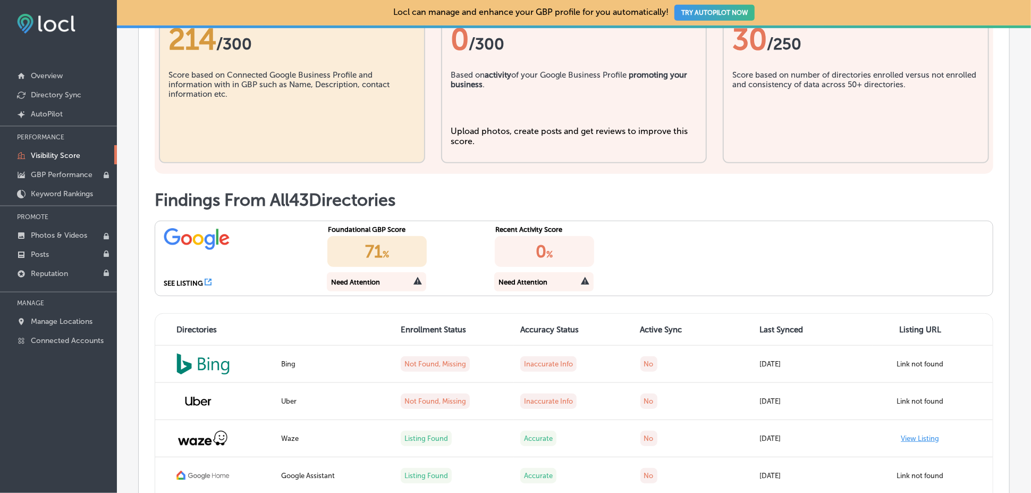
click at [208, 283] on icon at bounding box center [208, 281] width 7 height 7
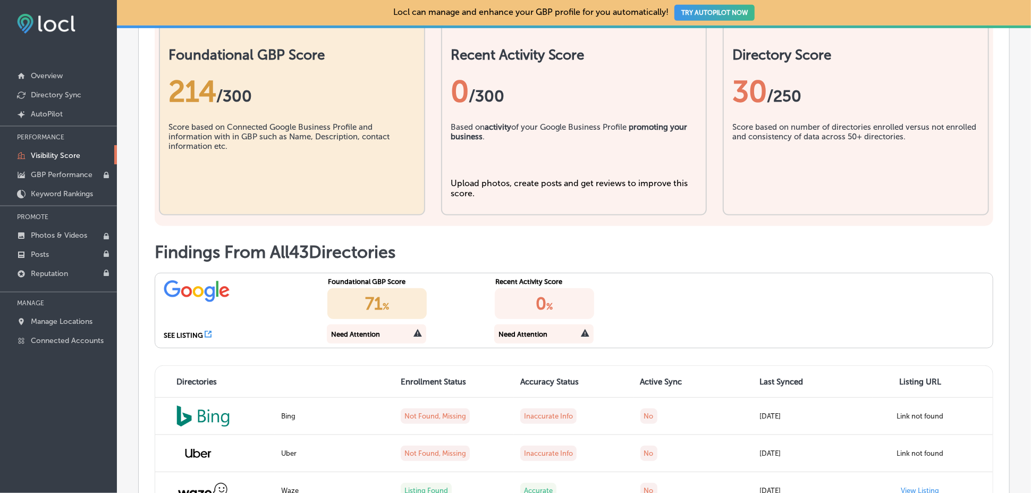
scroll to position [283, 0]
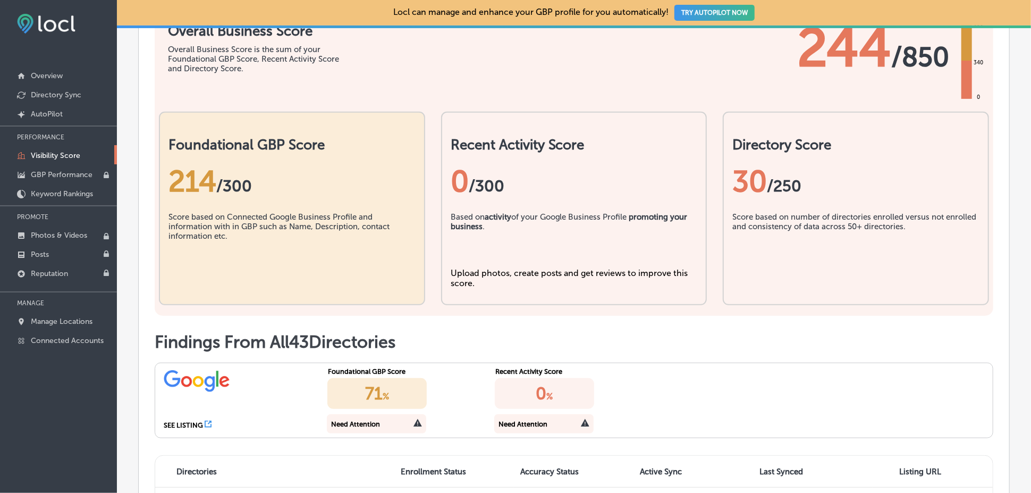
click at [415, 424] on icon at bounding box center [417, 423] width 9 height 8
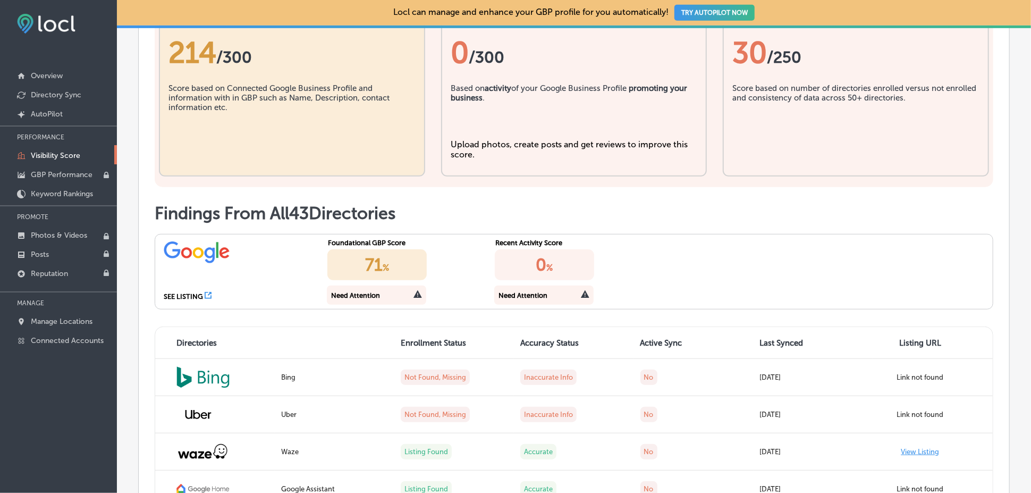
scroll to position [496, 0]
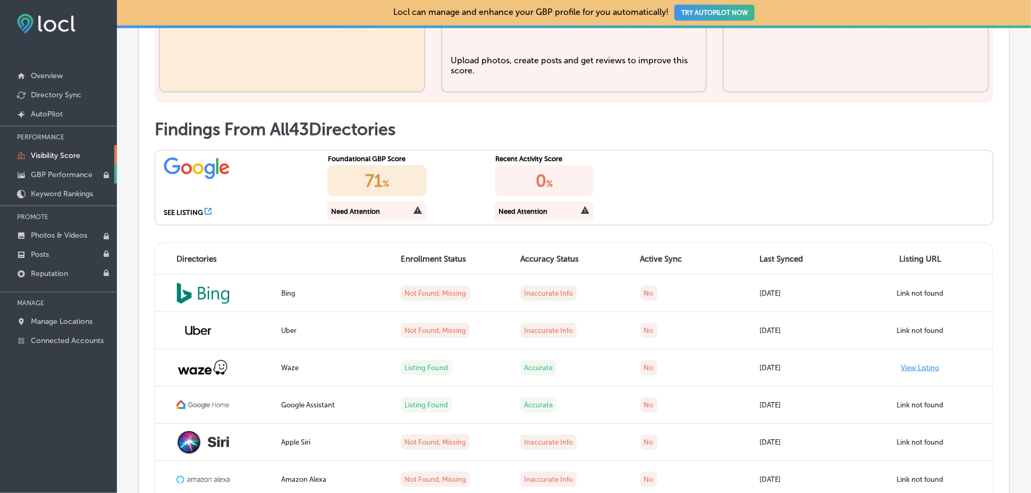
click at [70, 171] on p "GBP Performance" at bounding box center [62, 174] width 62 height 9
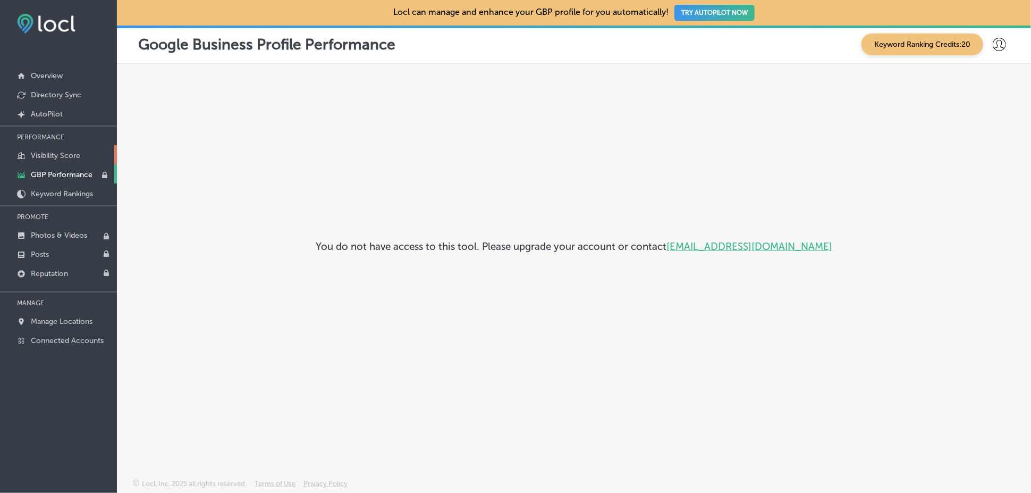
click at [65, 154] on p "Visibility Score" at bounding box center [55, 155] width 49 height 9
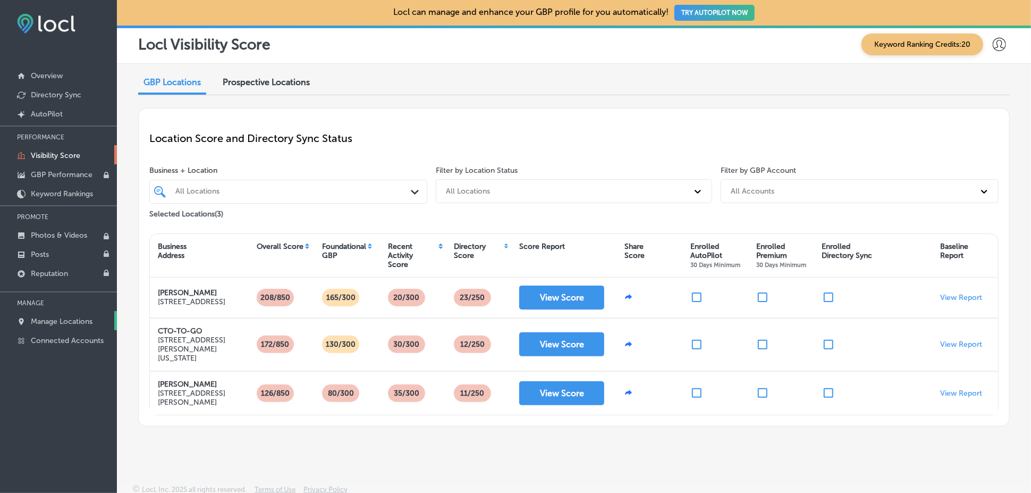
click at [57, 325] on p "Manage Locations" at bounding box center [62, 321] width 62 height 9
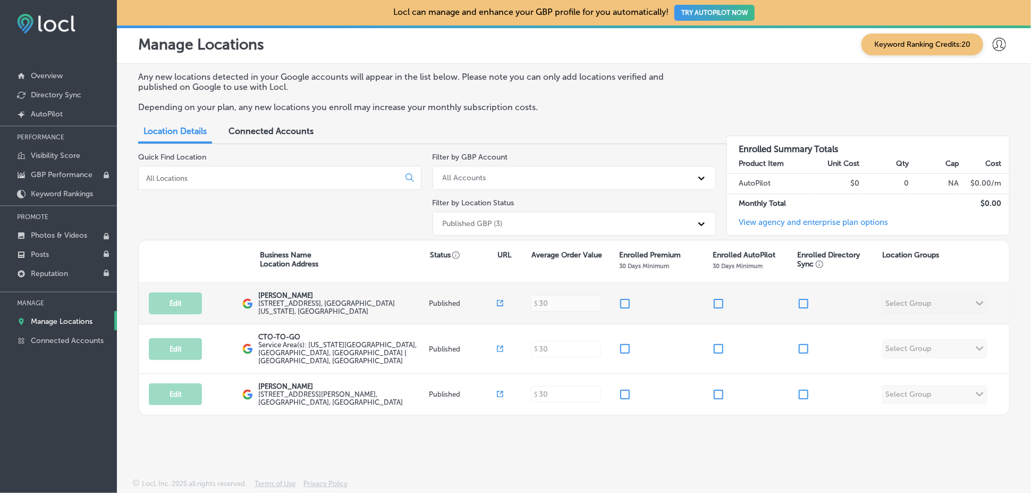
click at [942, 302] on div "Edit This location is not published yet. Fetterman's 2405 Northwest Prairie Vie…" at bounding box center [574, 303] width 870 height 41
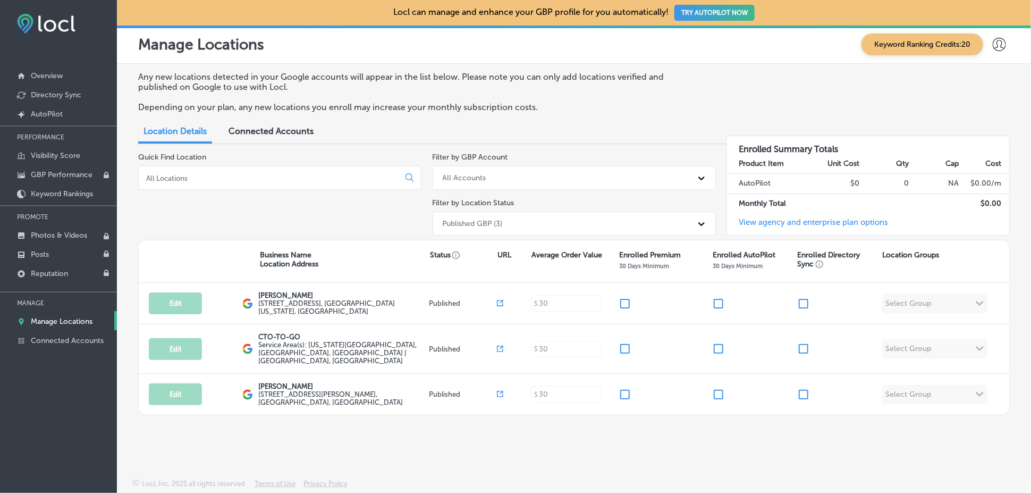
click at [760, 222] on link "View agency and enterprise plan options" at bounding box center [807, 226] width 161 height 18
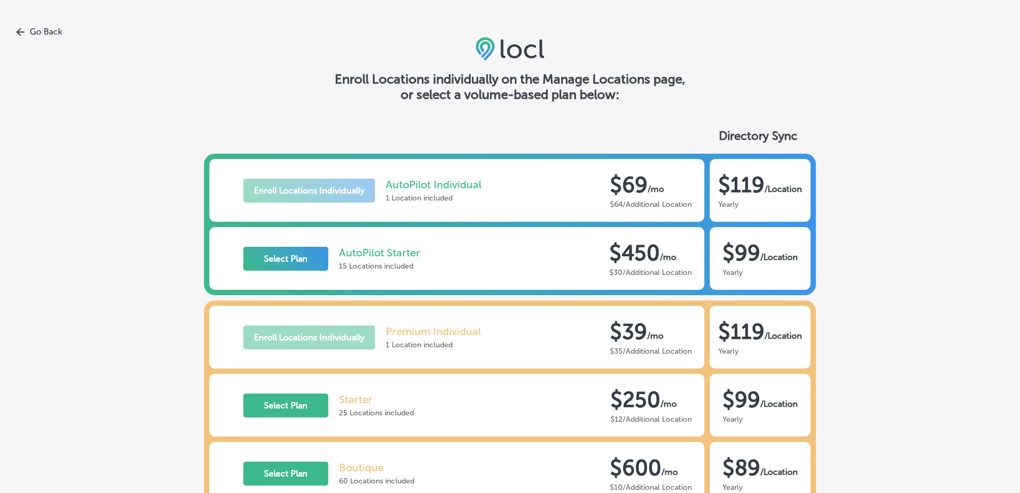
click at [44, 36] on link "Go Back" at bounding box center [510, 32] width 1020 height 10
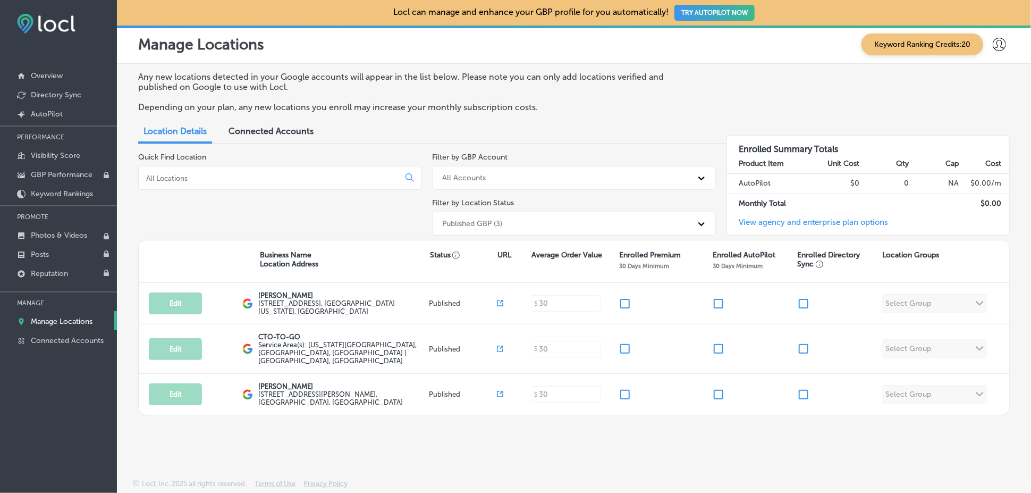
click at [827, 222] on link "View agency and enterprise plan options" at bounding box center [807, 226] width 161 height 18
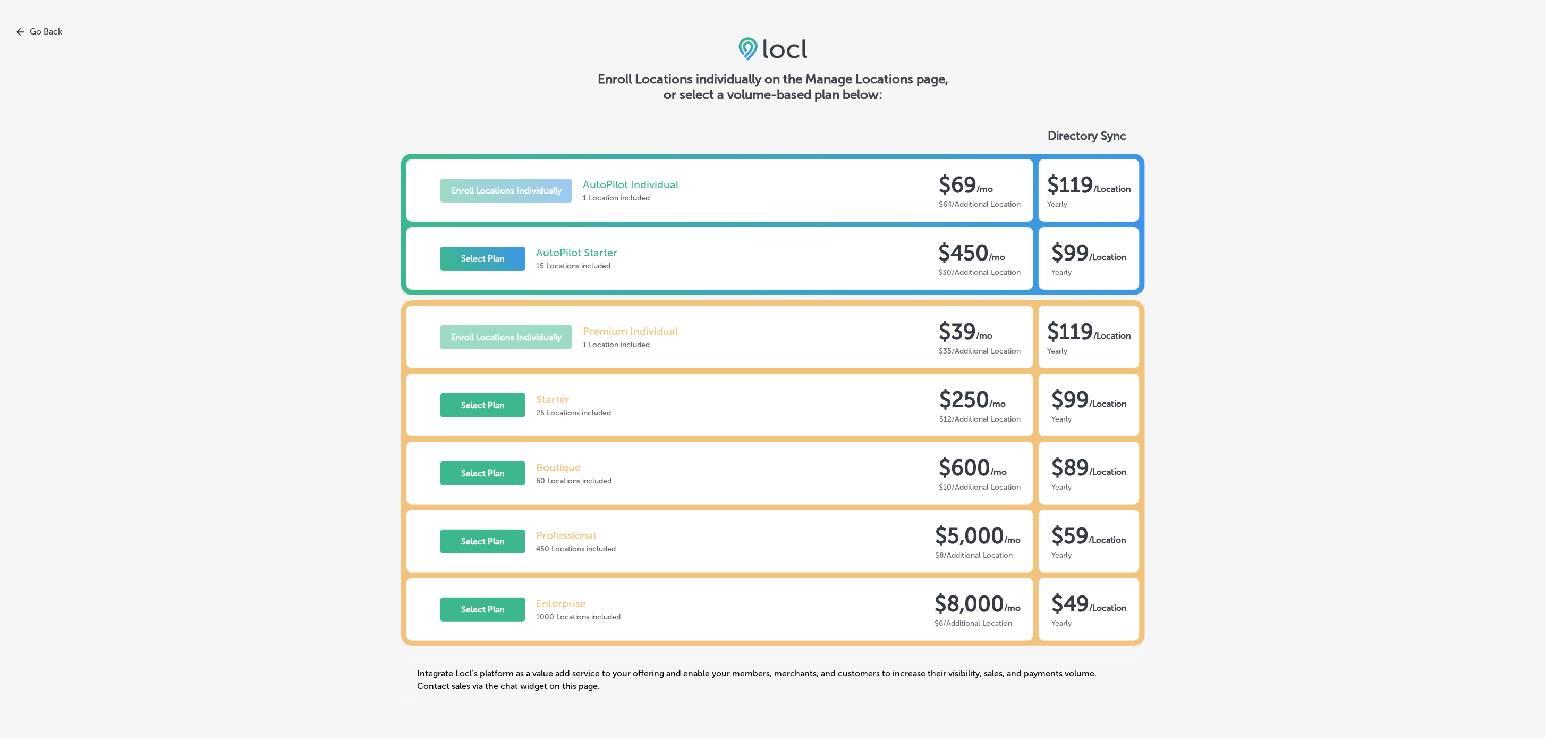
click at [39, 23] on div "Go Back Enroll Locations individually on the Manage Locations page, or select a…" at bounding box center [773, 369] width 1546 height 739
click at [48, 33] on link "Go Back" at bounding box center [773, 32] width 1546 height 10
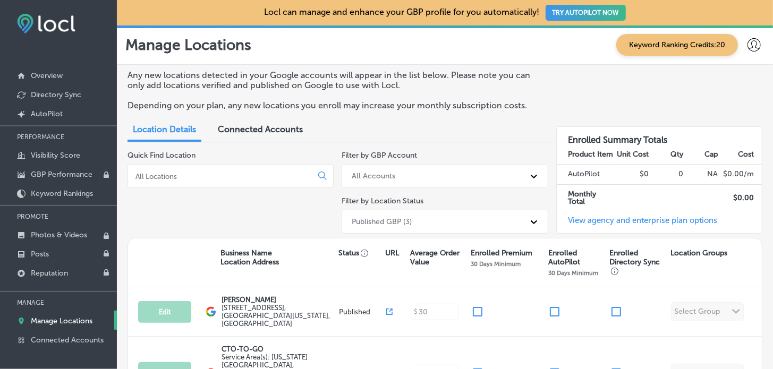
click at [524, 50] on div "Manage Locations Keyword Ranking Credits: 20" at bounding box center [444, 45] width 639 height 22
click at [63, 72] on p "Overview" at bounding box center [47, 75] width 32 height 9
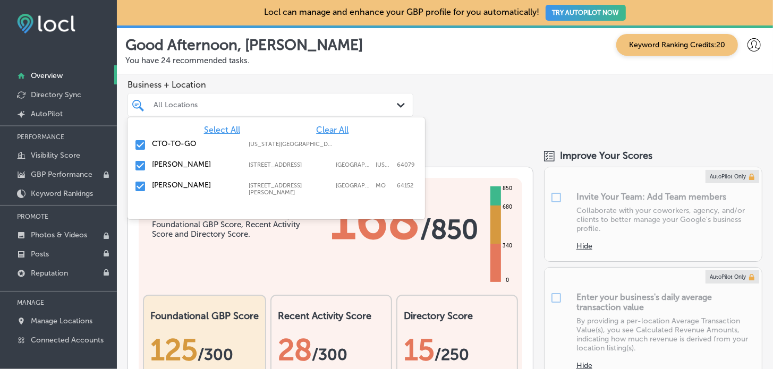
click at [397, 100] on div "Path Created with Sketch." at bounding box center [403, 106] width 12 height 12
click at [342, 129] on span "Clear All" at bounding box center [332, 130] width 32 height 10
click at [143, 144] on input "checkbox" at bounding box center [140, 145] width 13 height 13
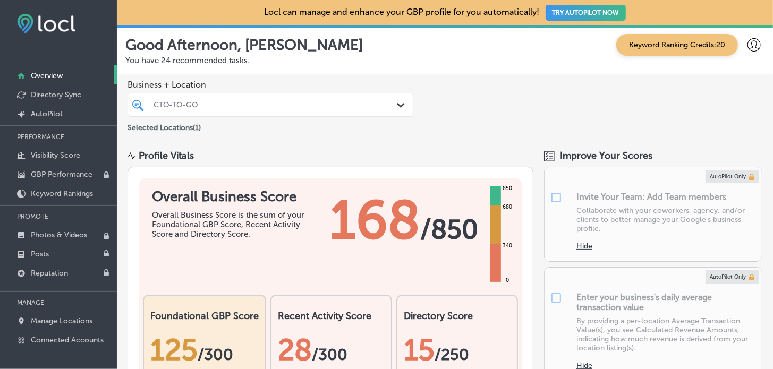
click at [470, 106] on div "Business + Location CTO-TO-GO Path Created with Sketch. Selected Locations ( 1 )" at bounding box center [445, 106] width 656 height 65
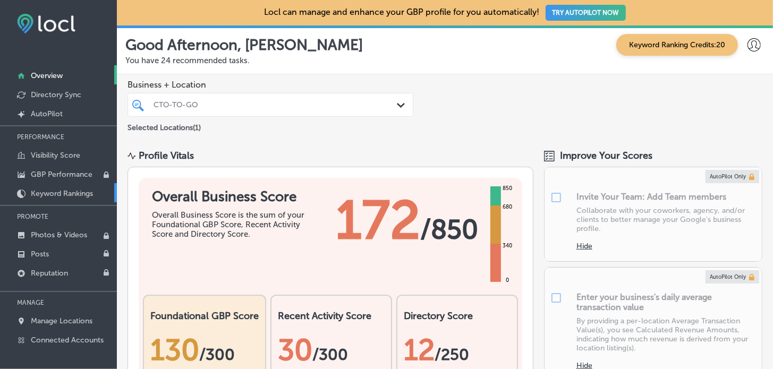
click at [90, 193] on p "Keyword Rankings" at bounding box center [62, 193] width 62 height 9
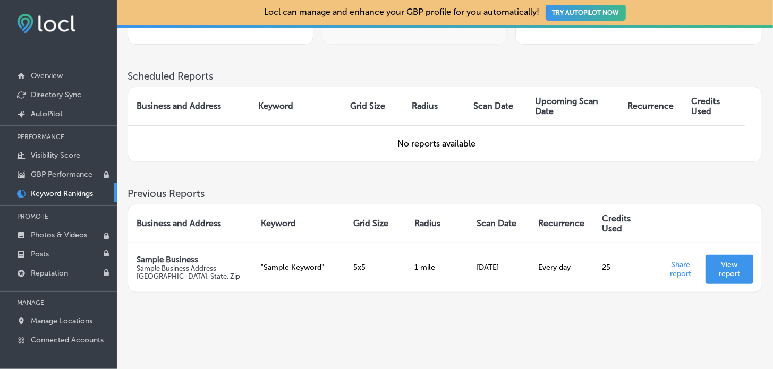
scroll to position [271, 0]
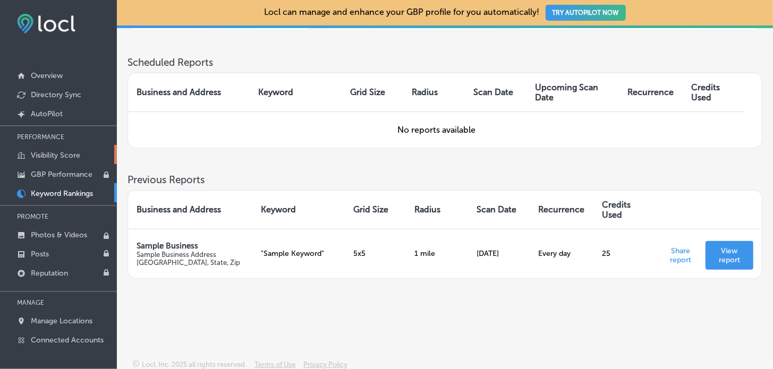
click at [54, 154] on p "Visibility Score" at bounding box center [55, 155] width 49 height 9
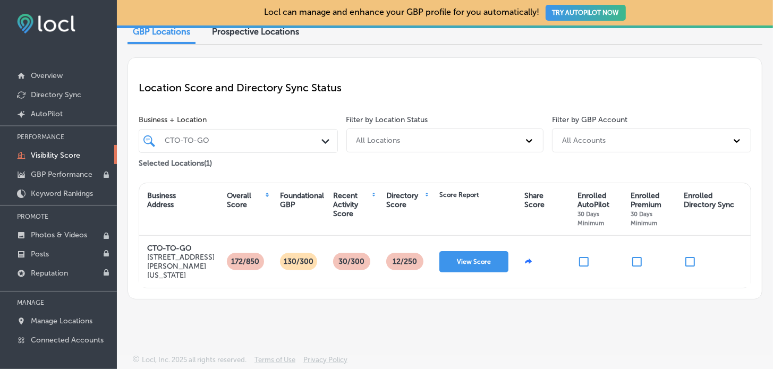
scroll to position [53, 0]
click at [216, 137] on div "CTO-TO-GO" at bounding box center [244, 141] width 158 height 9
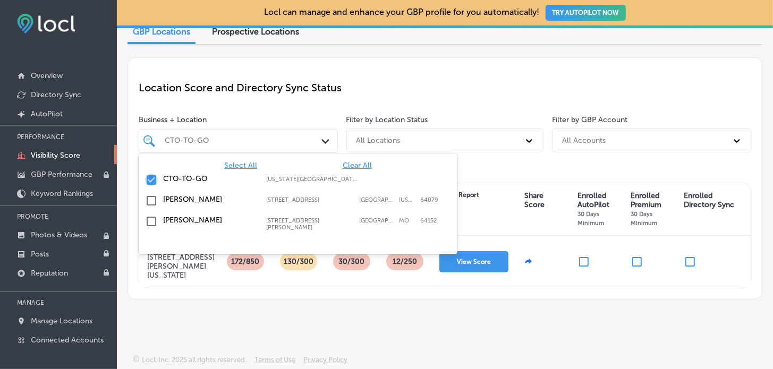
click at [151, 174] on input "checkbox" at bounding box center [151, 180] width 13 height 13
click at [302, 100] on div "Location Score and Directory Sync Status" at bounding box center [445, 88] width 613 height 38
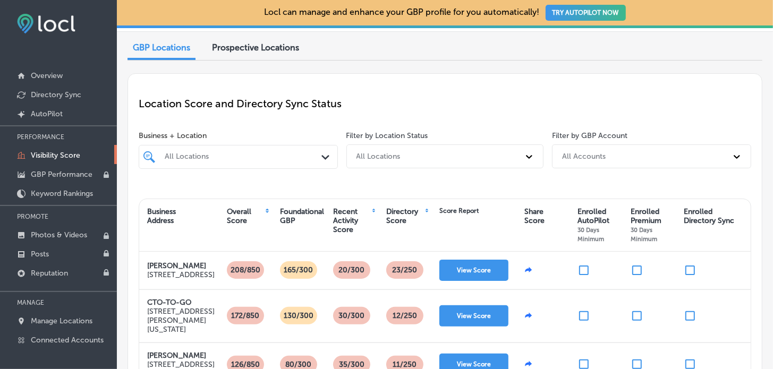
scroll to position [149, 0]
